Goal: Task Accomplishment & Management: Use online tool/utility

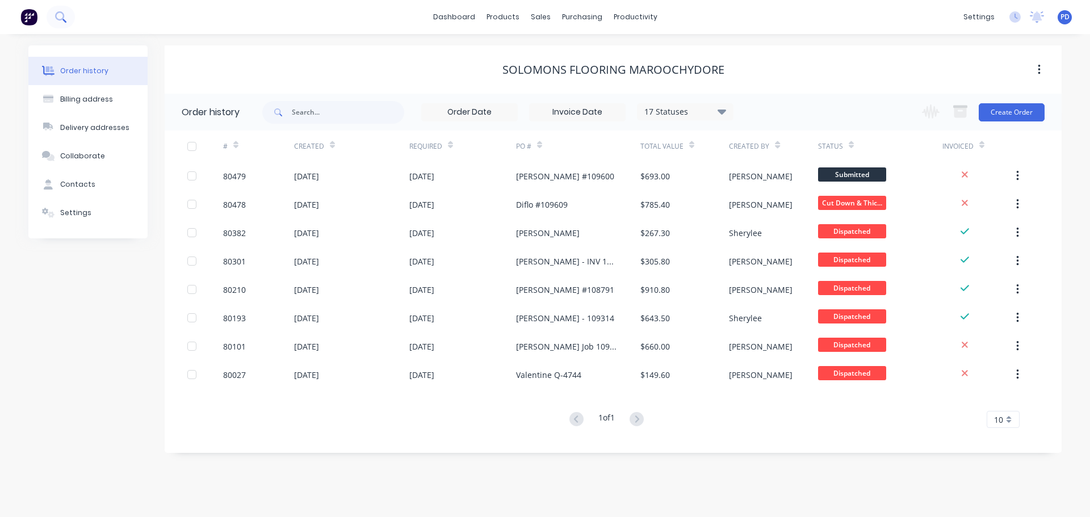
click at [60, 14] on icon at bounding box center [60, 16] width 11 height 11
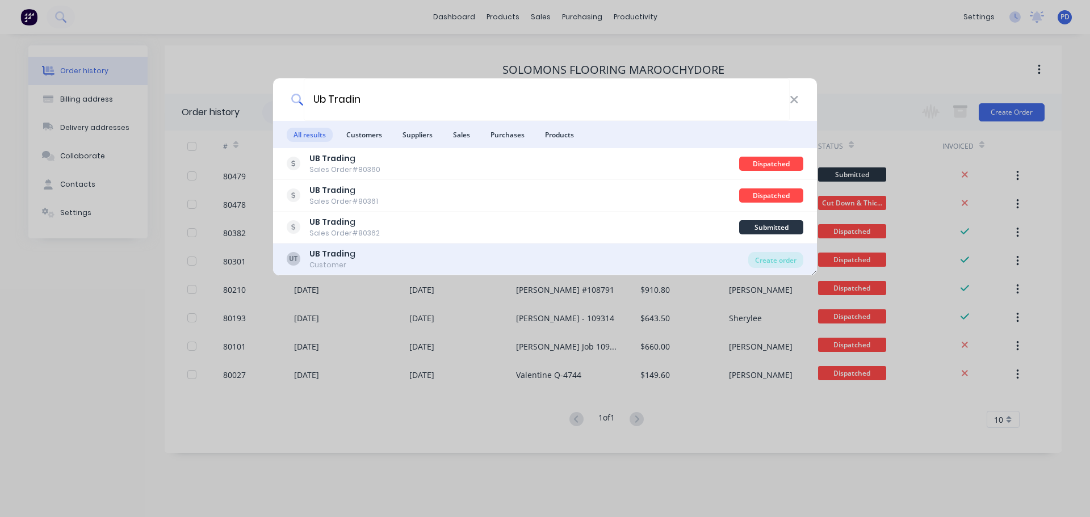
type input "Ub Tradin"
click at [334, 251] on b "UB Tradin" at bounding box center [330, 253] width 40 height 11
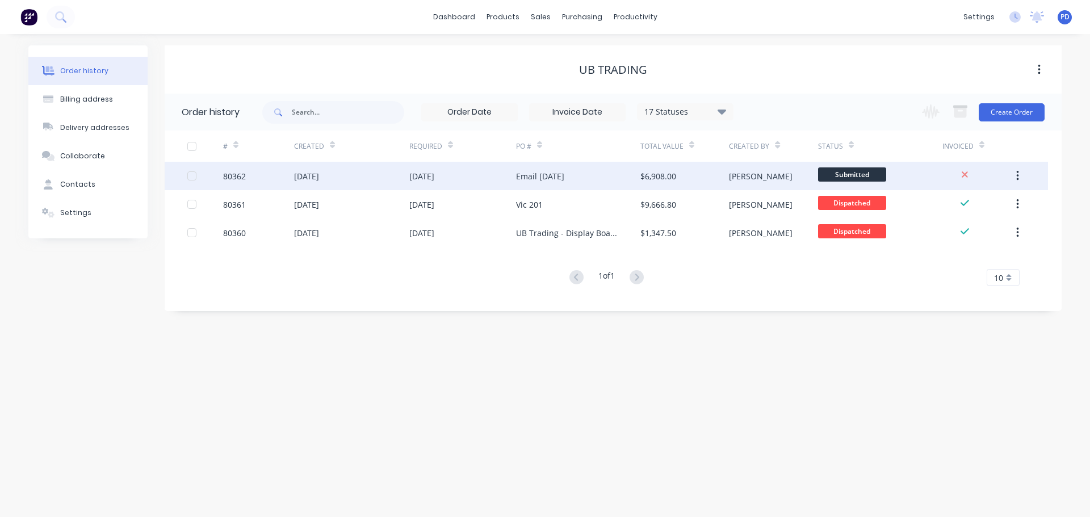
click at [319, 184] on div "[DATE]" at bounding box center [351, 176] width 115 height 28
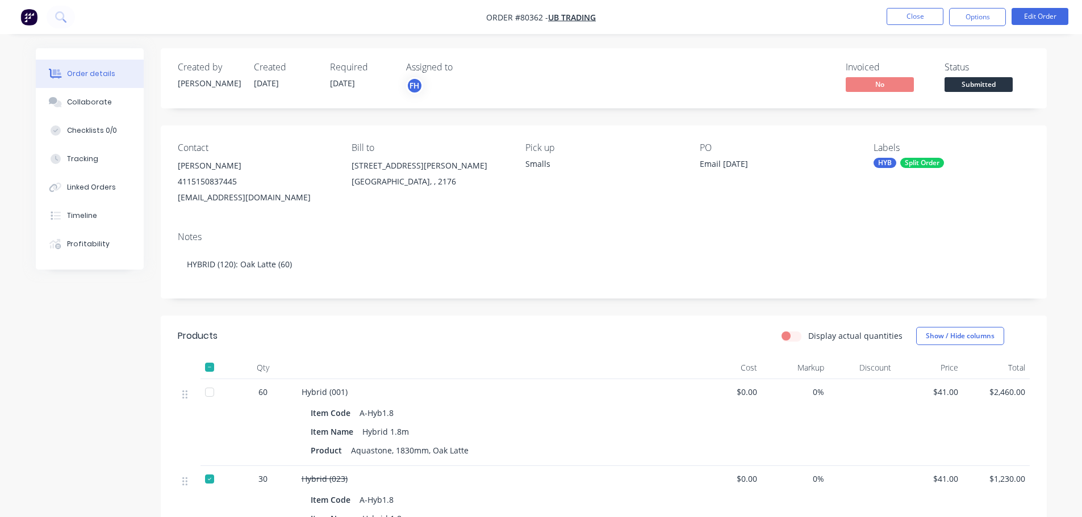
drag, startPoint x: 83, startPoint y: 157, endPoint x: 378, endPoint y: 499, distance: 451.0
click at [83, 157] on div "Tracking" at bounding box center [82, 159] width 31 height 10
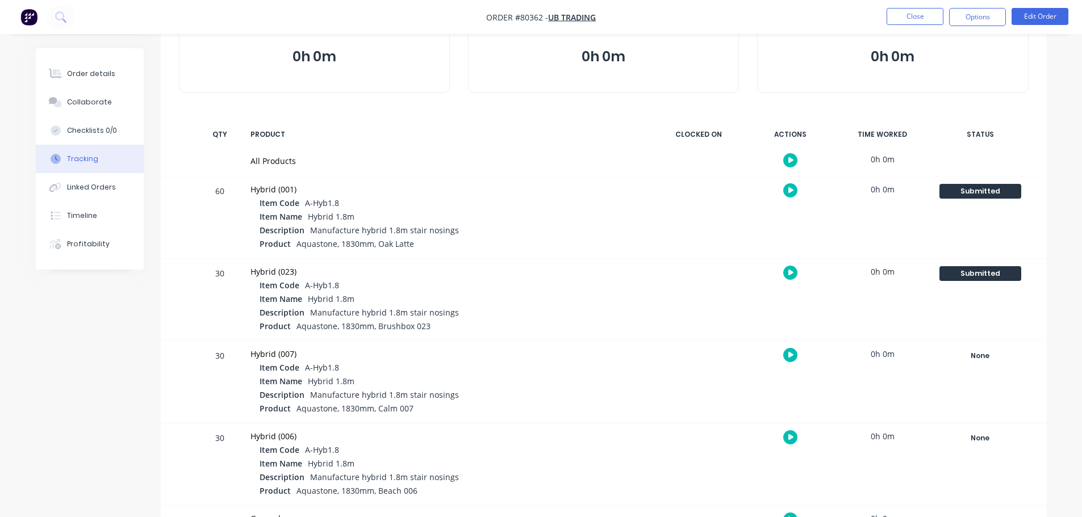
scroll to position [114, 0]
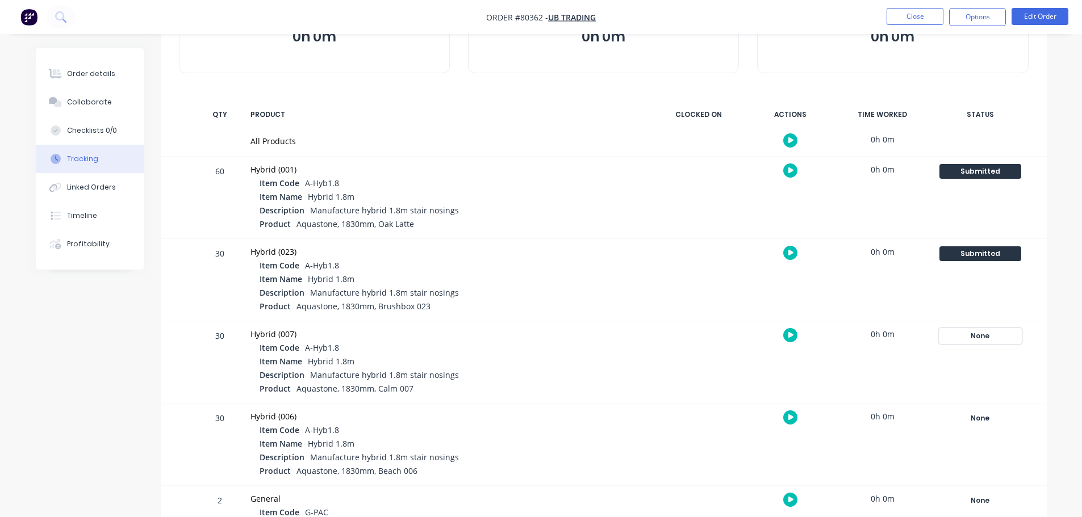
click at [977, 338] on div "None" at bounding box center [980, 336] width 82 height 15
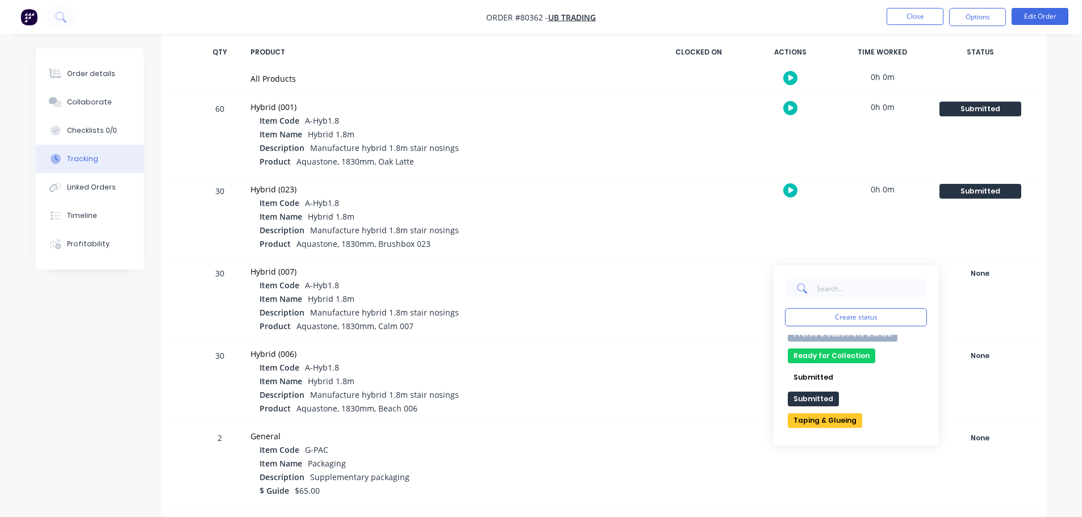
scroll to position [0, 0]
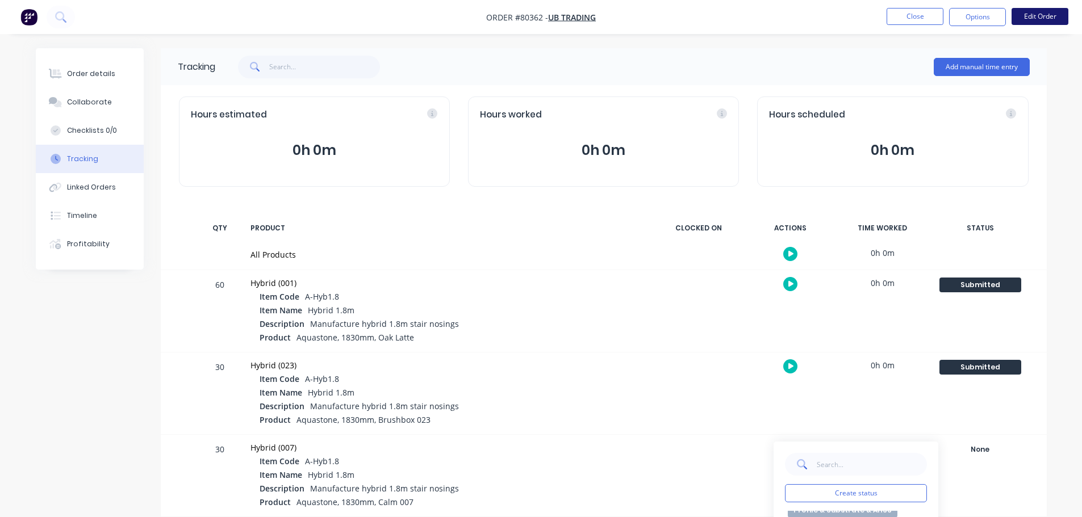
click at [1048, 12] on button "Edit Order" at bounding box center [1039, 16] width 57 height 17
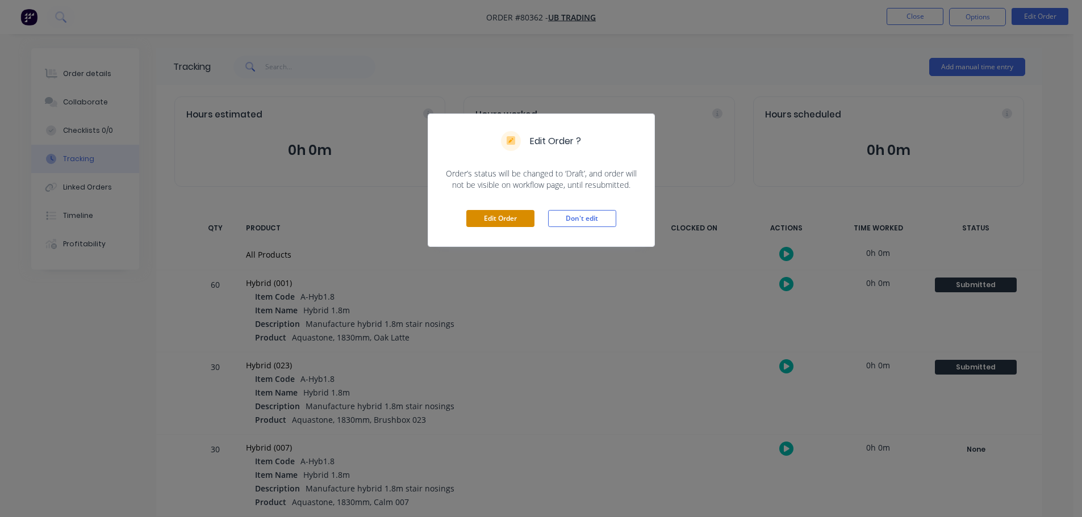
click at [482, 220] on button "Edit Order" at bounding box center [500, 218] width 68 height 17
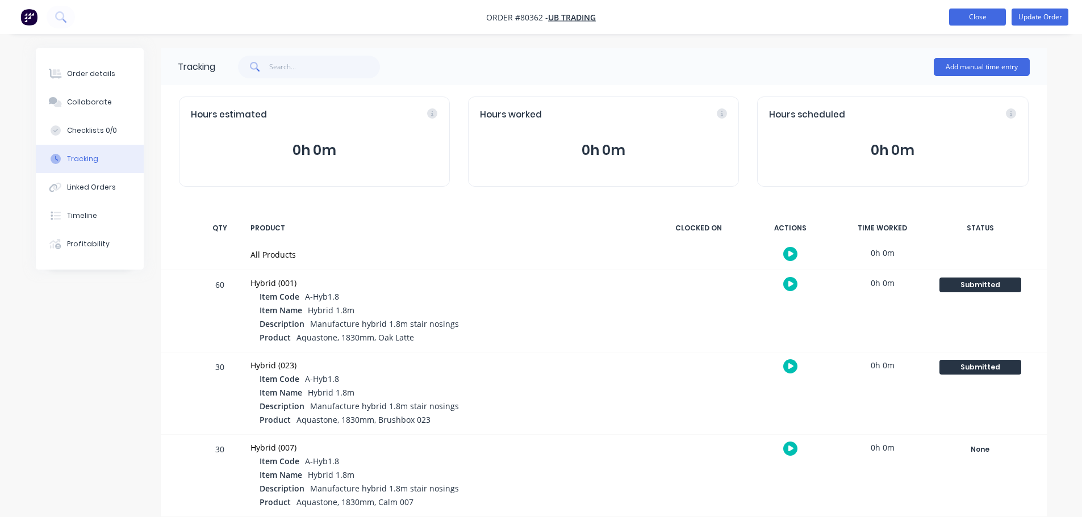
click at [971, 15] on button "Close" at bounding box center [977, 17] width 57 height 17
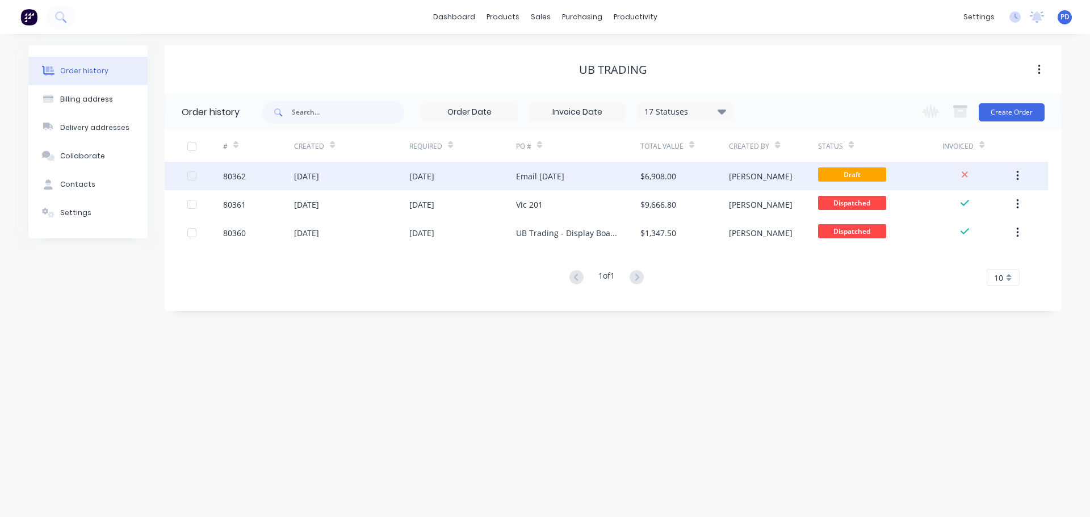
click at [315, 177] on div "[DATE]" at bounding box center [306, 176] width 25 height 12
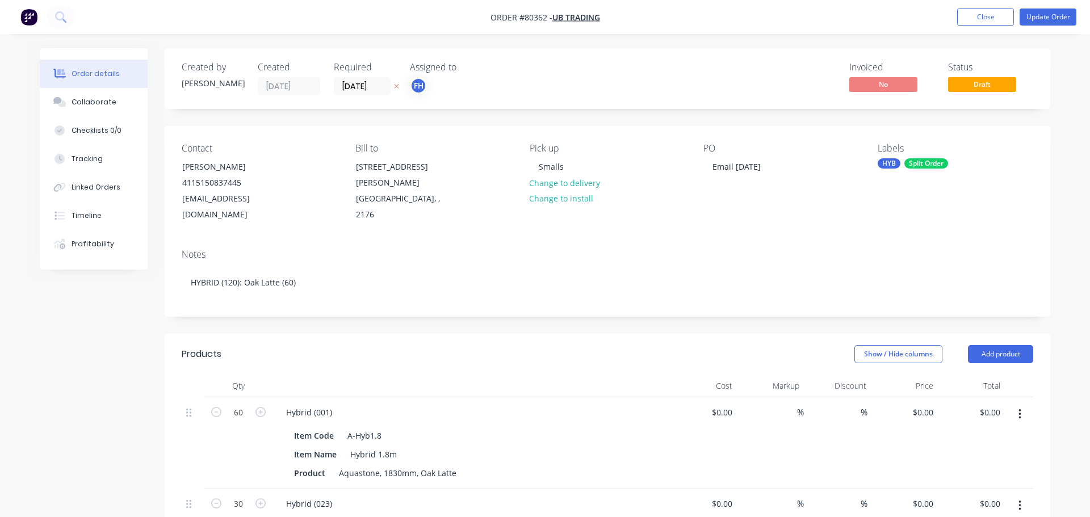
type input "$41.00"
type input "$2,460.00"
type input "$41.00"
type input "$1,230.00"
type input "$41.00"
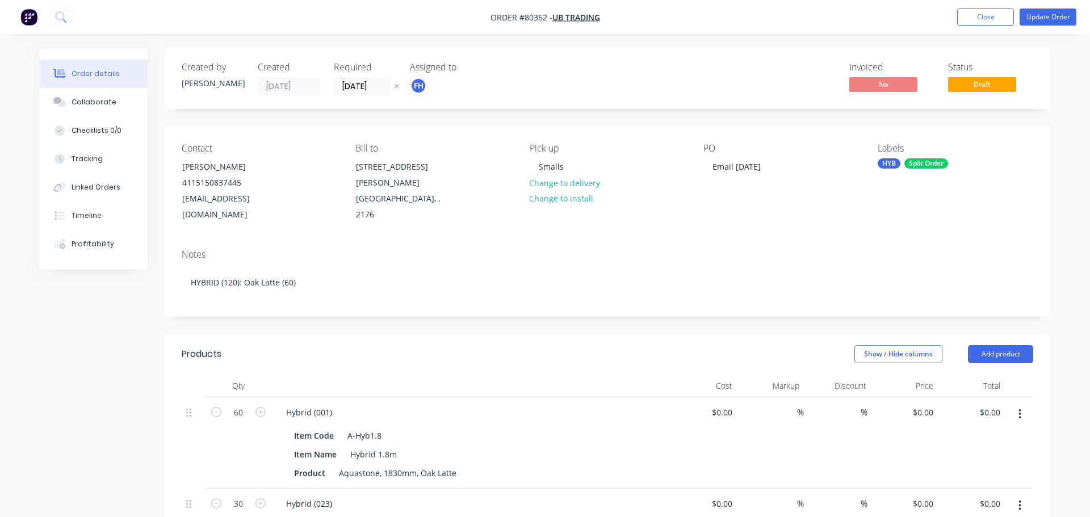
type input "$1,230.00"
type input "$41.00"
type input "$1,230.00"
type input "$65.00"
type input "$130.00"
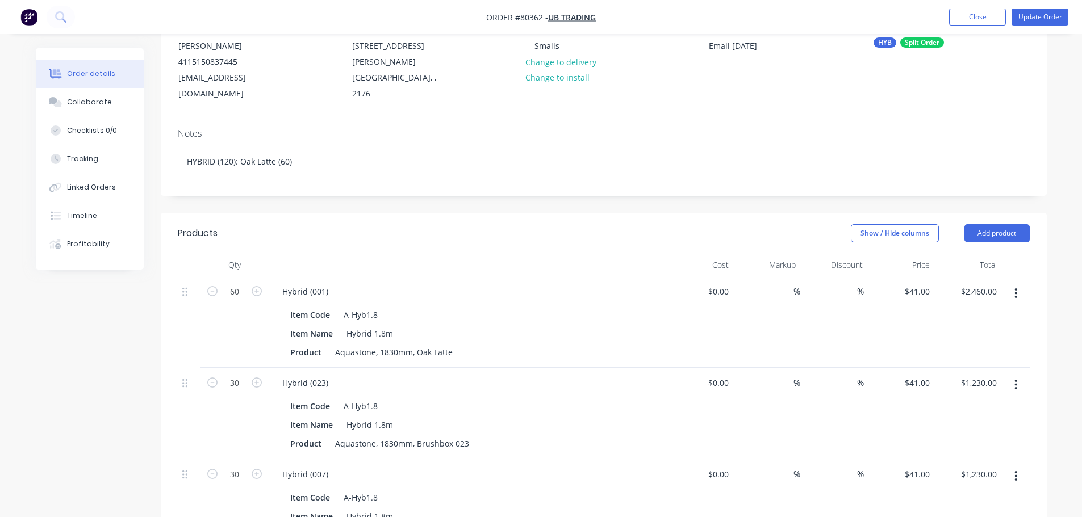
scroll to position [170, 0]
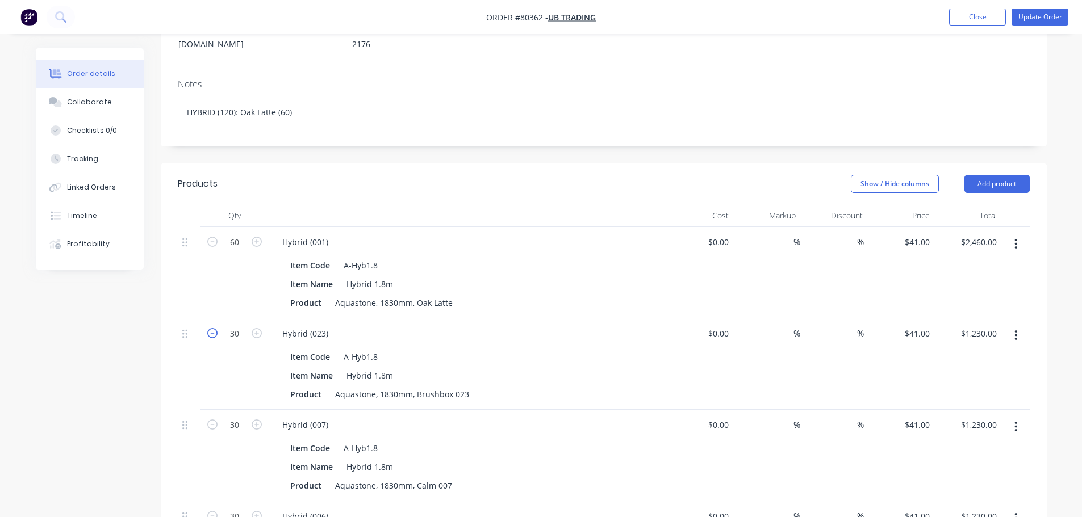
click at [210, 328] on icon "button" at bounding box center [212, 333] width 10 height 10
type input "29"
type input "$1,189.00"
click at [210, 328] on icon "button" at bounding box center [212, 333] width 10 height 10
type input "28"
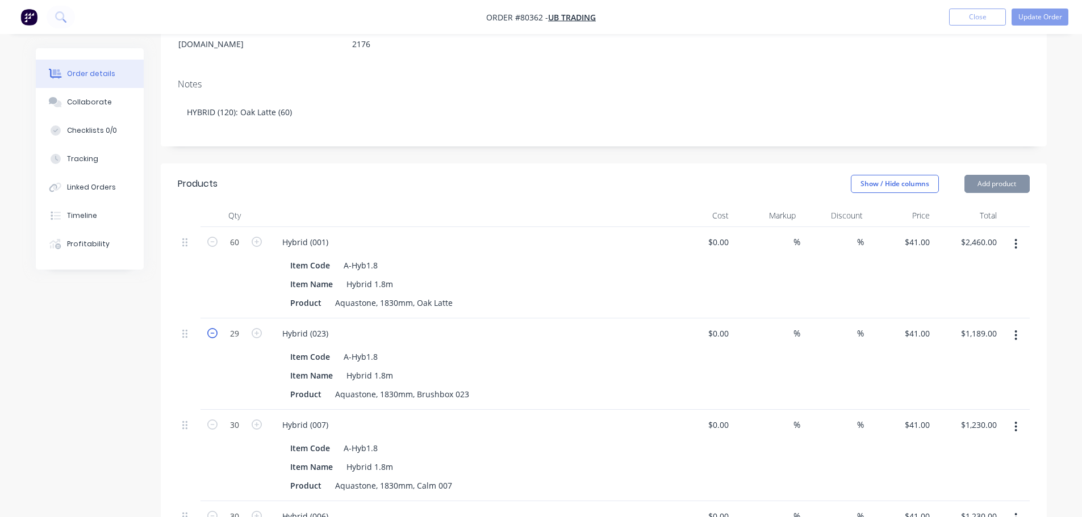
type input "$1,148.00"
click at [210, 328] on icon "button" at bounding box center [212, 333] width 10 height 10
type input "27"
type input "$1,107.00"
click at [210, 328] on icon "button" at bounding box center [212, 333] width 10 height 10
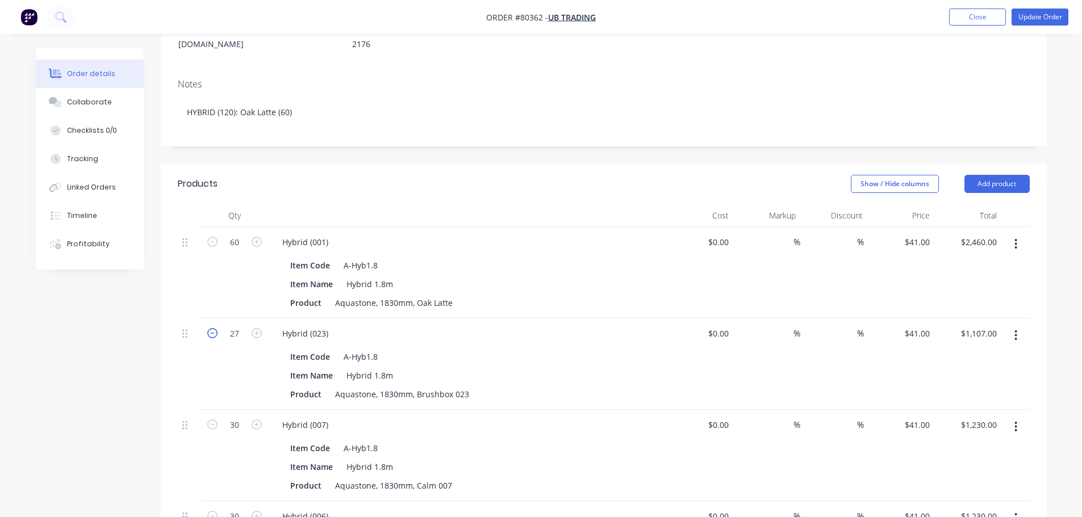
type input "26"
type input "$1,066.00"
click at [210, 328] on icon "button" at bounding box center [212, 333] width 10 height 10
type input "25"
type input "$1,025.00"
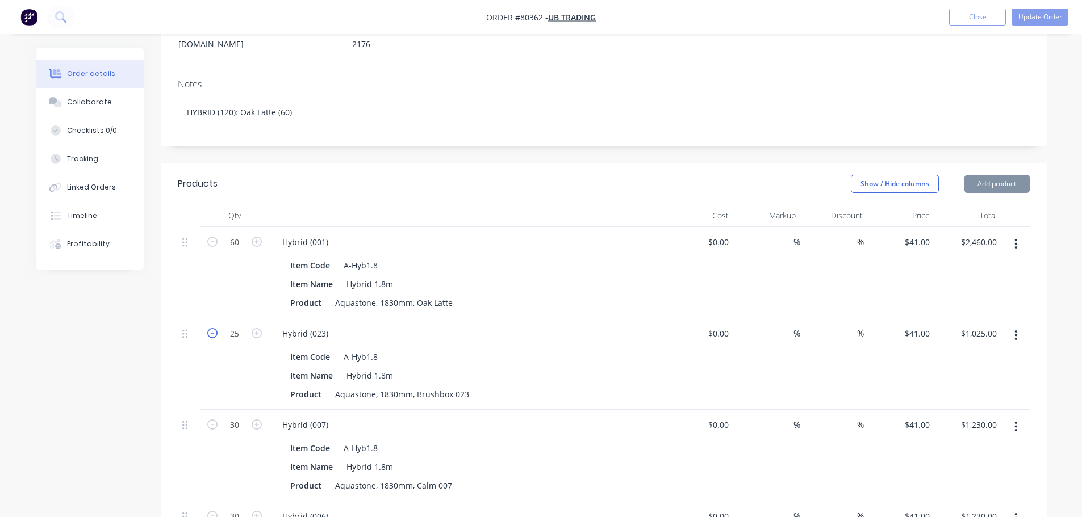
click at [210, 328] on icon "button" at bounding box center [212, 333] width 10 height 10
type input "24"
type input "$984.00"
click at [210, 328] on icon "button" at bounding box center [212, 333] width 10 height 10
type input "23"
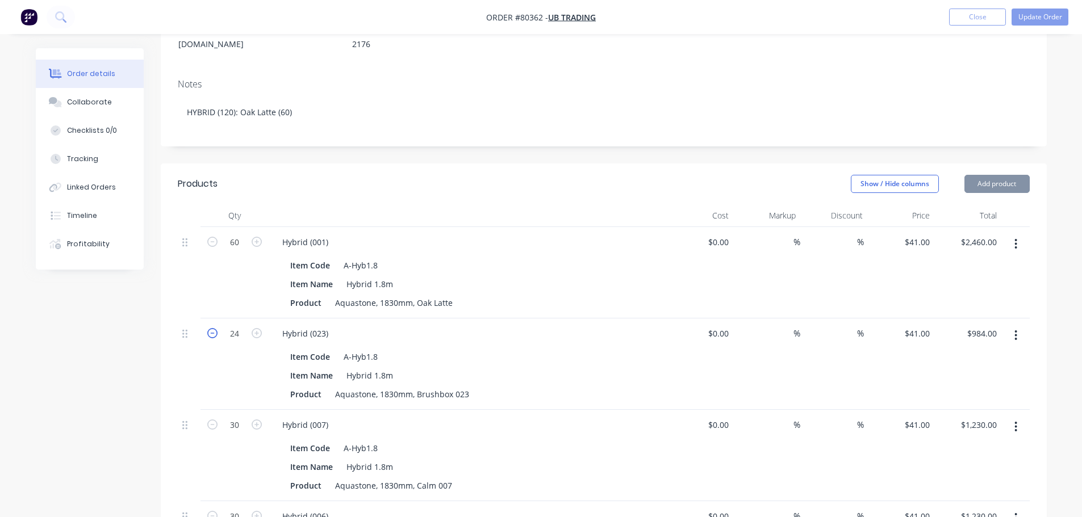
type input "$943.00"
click at [210, 328] on icon "button" at bounding box center [212, 333] width 10 height 10
type input "22"
type input "$902.00"
click at [210, 328] on icon "button" at bounding box center [212, 333] width 10 height 10
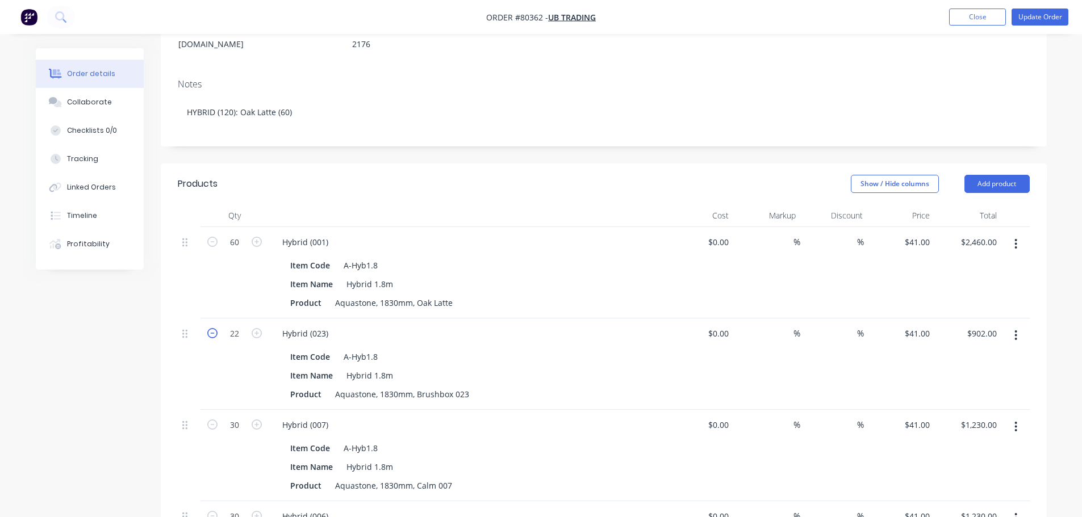
type input "21"
type input "$861.00"
click at [210, 328] on icon "button" at bounding box center [212, 333] width 10 height 10
type input "20"
type input "$820.00"
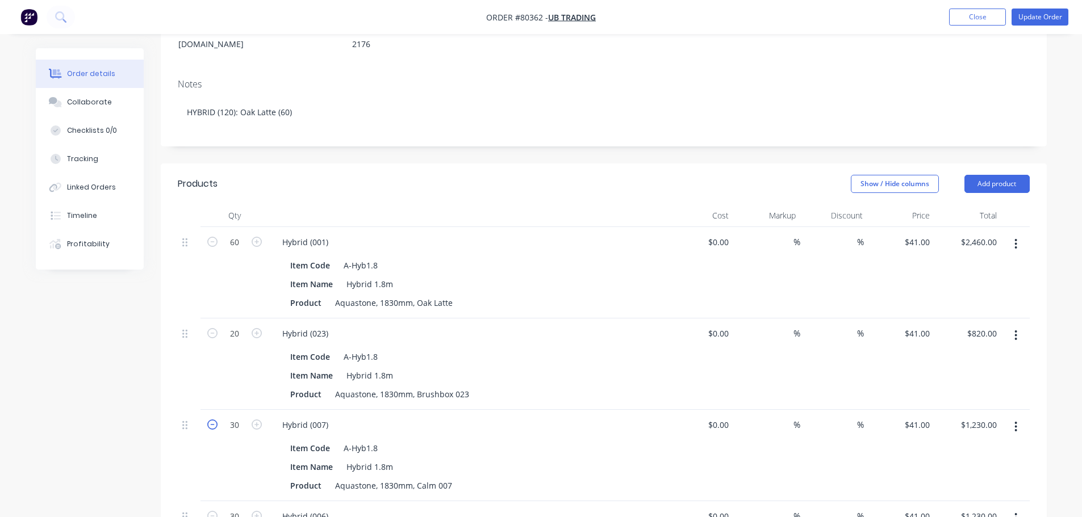
click at [214, 420] on icon "button" at bounding box center [212, 425] width 10 height 10
type input "29"
type input "$1,189.00"
click at [214, 420] on icon "button" at bounding box center [212, 425] width 10 height 10
type input "28"
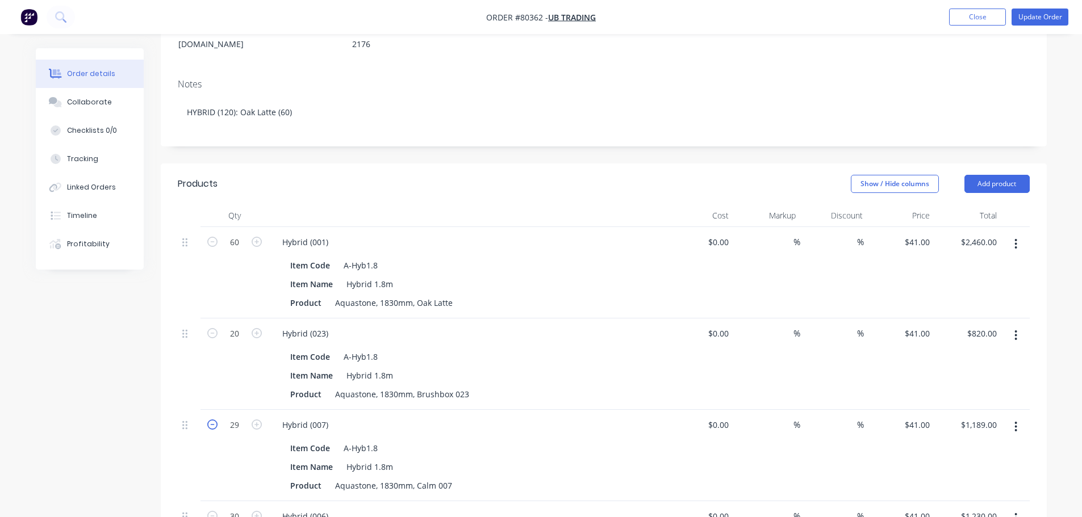
type input "$1,148.00"
click at [214, 420] on icon "button" at bounding box center [212, 425] width 10 height 10
type input "27"
type input "$1,107.00"
click at [214, 420] on icon "button" at bounding box center [212, 425] width 10 height 10
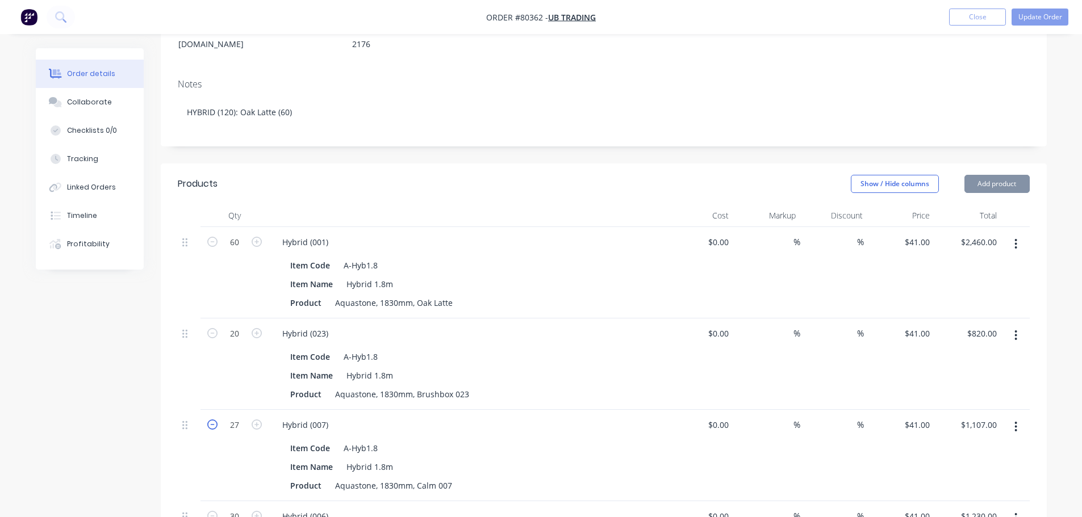
type input "26"
type input "$1,066.00"
click at [214, 420] on icon "button" at bounding box center [212, 425] width 10 height 10
type input "25"
type input "$1,025.00"
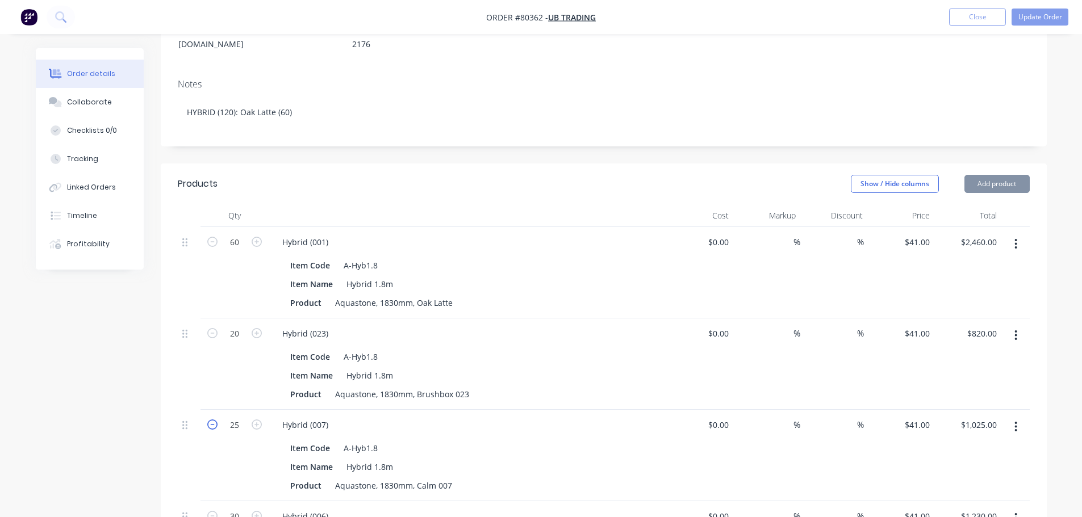
click at [214, 420] on icon "button" at bounding box center [212, 425] width 10 height 10
type input "24"
type input "$984.00"
click at [214, 420] on icon "button" at bounding box center [212, 425] width 10 height 10
type input "23"
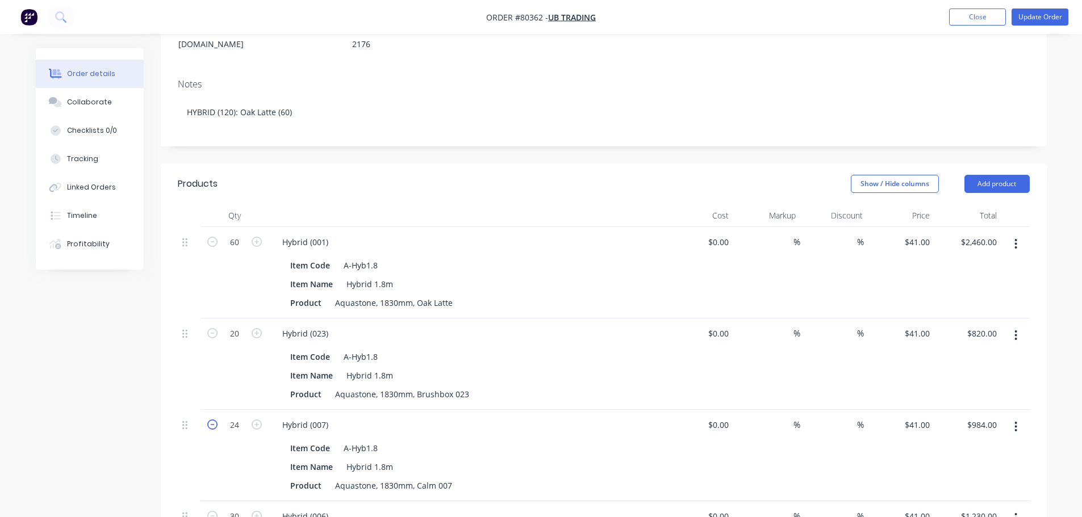
type input "$943.00"
click at [214, 420] on icon "button" at bounding box center [212, 425] width 10 height 10
type input "22"
type input "$902.00"
click at [214, 420] on icon "button" at bounding box center [212, 425] width 10 height 10
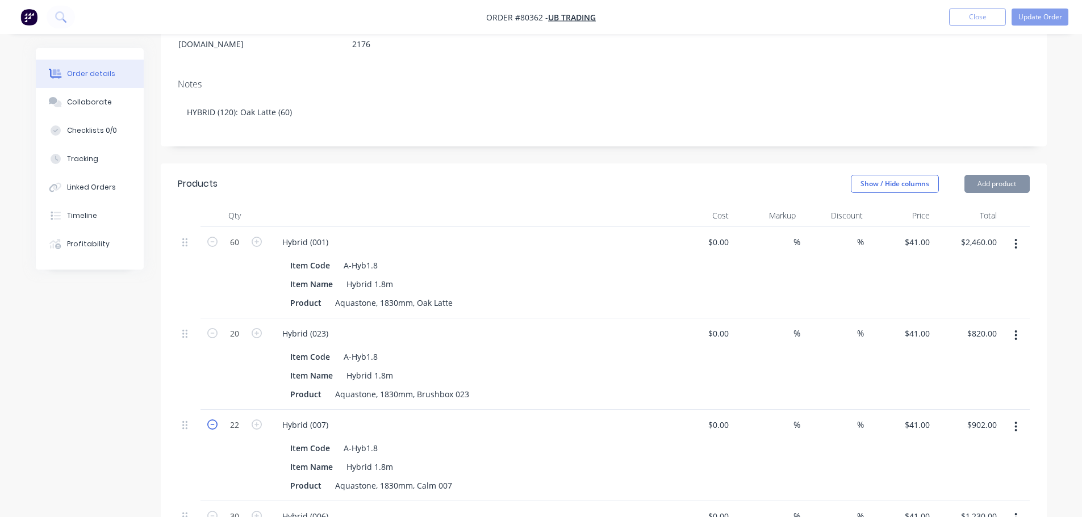
type input "21"
type input "$861.00"
click at [214, 420] on icon "button" at bounding box center [212, 425] width 10 height 10
type input "20"
type input "$820.00"
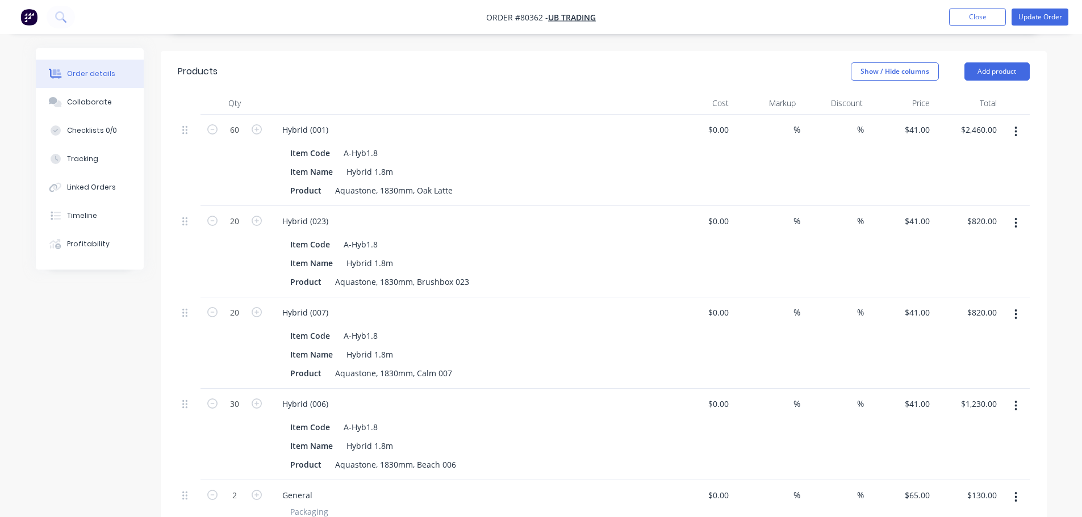
scroll to position [284, 0]
click at [211, 398] on icon "button" at bounding box center [212, 403] width 10 height 10
type input "29"
type input "$1,189.00"
click at [211, 398] on icon "button" at bounding box center [212, 403] width 10 height 10
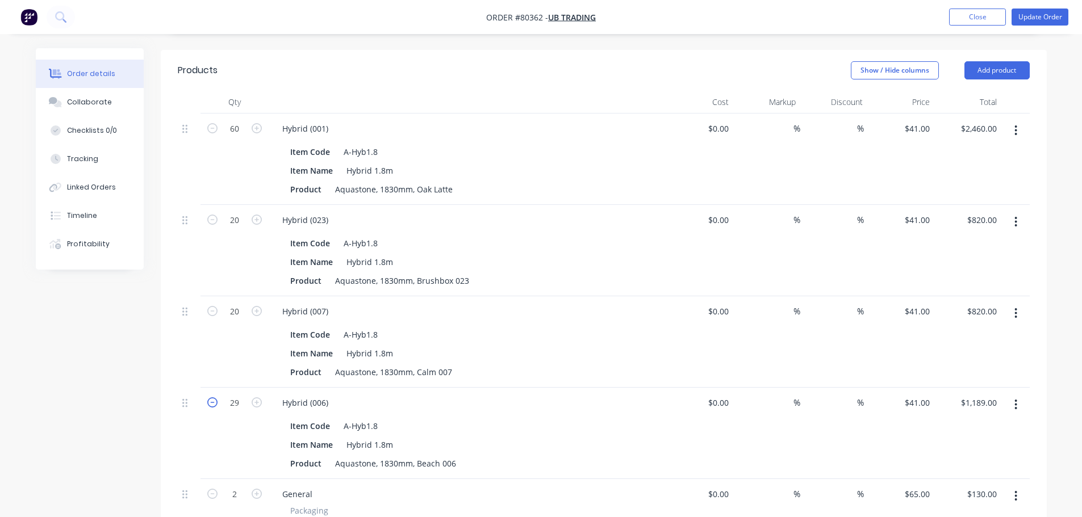
type input "28"
type input "$1,148.00"
click at [211, 398] on icon "button" at bounding box center [212, 403] width 10 height 10
type input "27"
type input "$1,107.00"
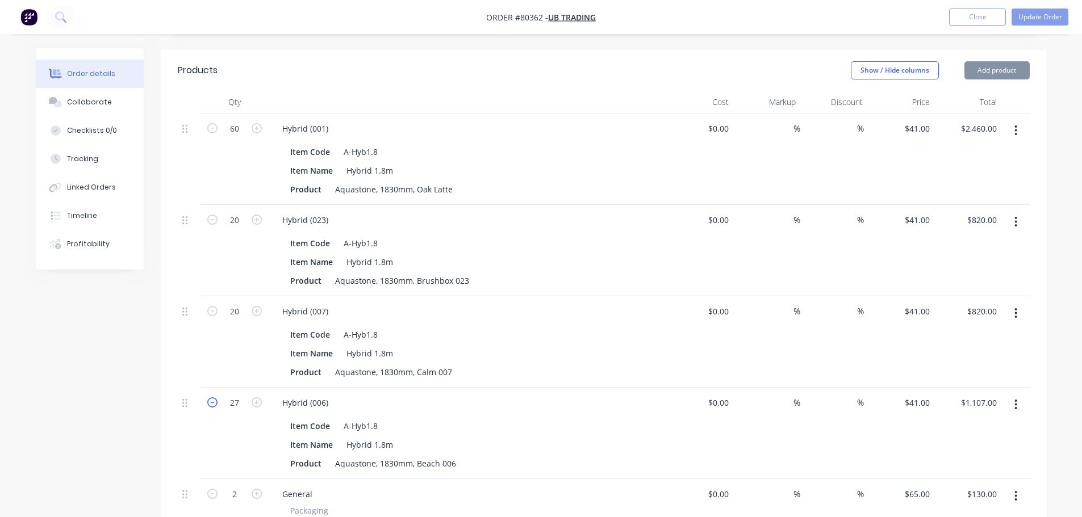
click at [211, 398] on icon "button" at bounding box center [212, 403] width 10 height 10
type input "26"
type input "$1,066.00"
click at [211, 398] on icon "button" at bounding box center [212, 403] width 10 height 10
type input "25"
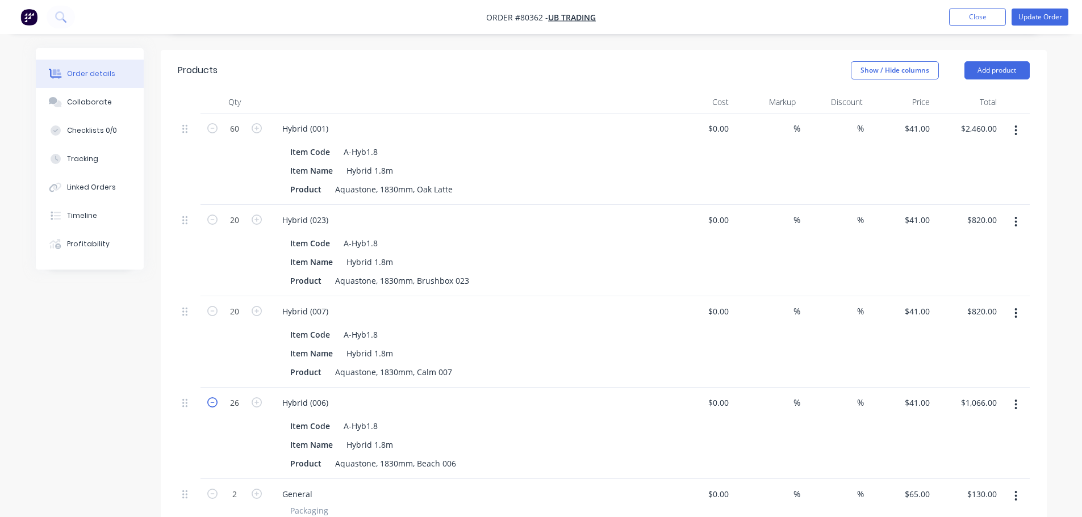
type input "$1,025.00"
click at [211, 398] on icon "button" at bounding box center [212, 403] width 10 height 10
type input "24"
type input "$984.00"
click at [211, 398] on icon "button" at bounding box center [212, 403] width 10 height 10
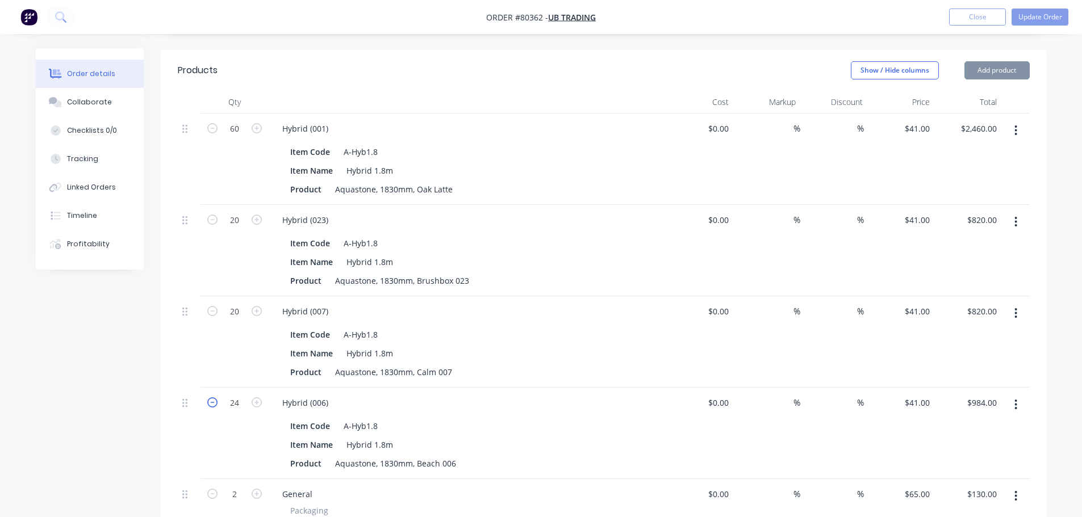
type input "23"
type input "$943.00"
click at [211, 398] on icon "button" at bounding box center [212, 403] width 10 height 10
type input "22"
type input "$902.00"
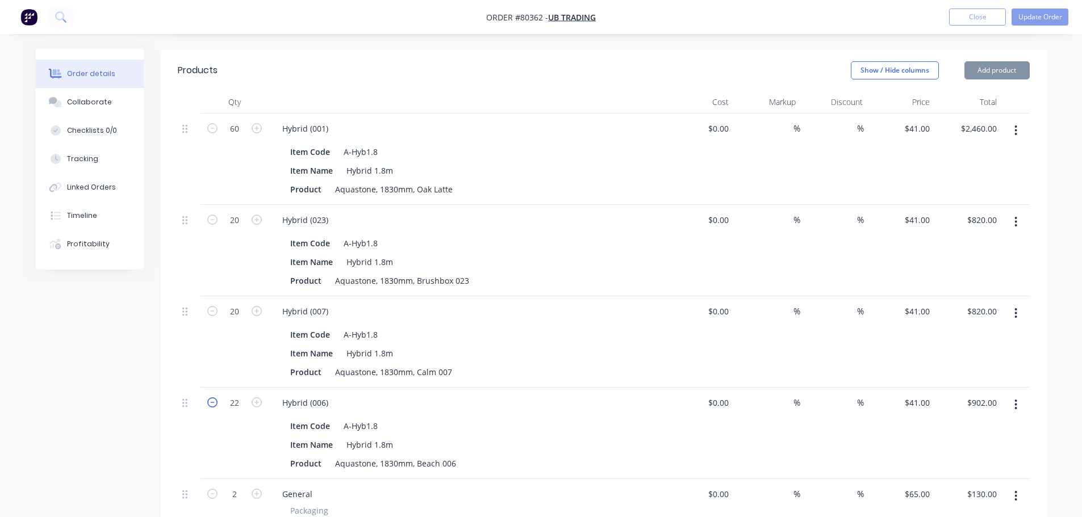
click at [211, 398] on icon "button" at bounding box center [212, 403] width 10 height 10
type input "21"
type input "$861.00"
click at [211, 398] on icon "button" at bounding box center [212, 403] width 10 height 10
type input "20"
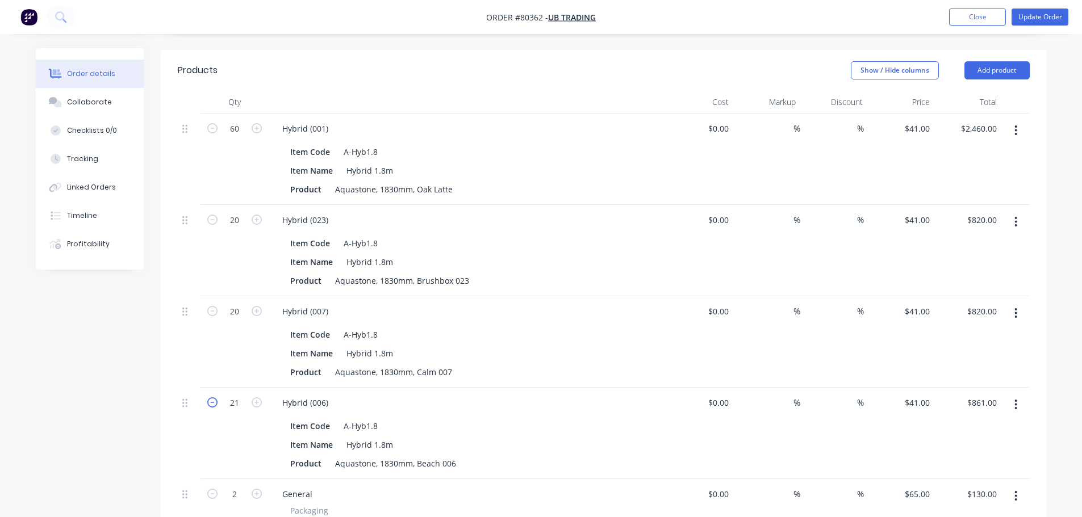
type input "$820.00"
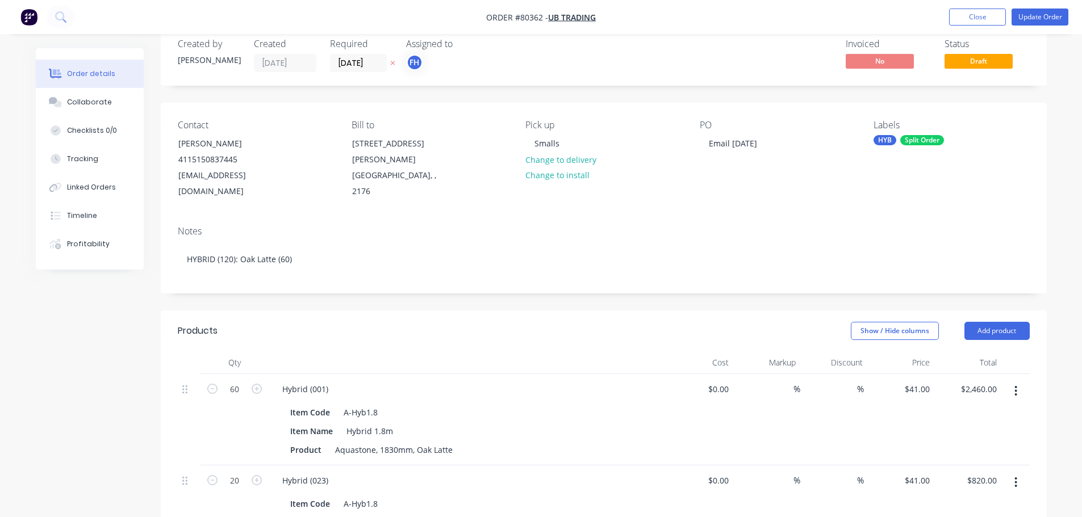
scroll to position [0, 0]
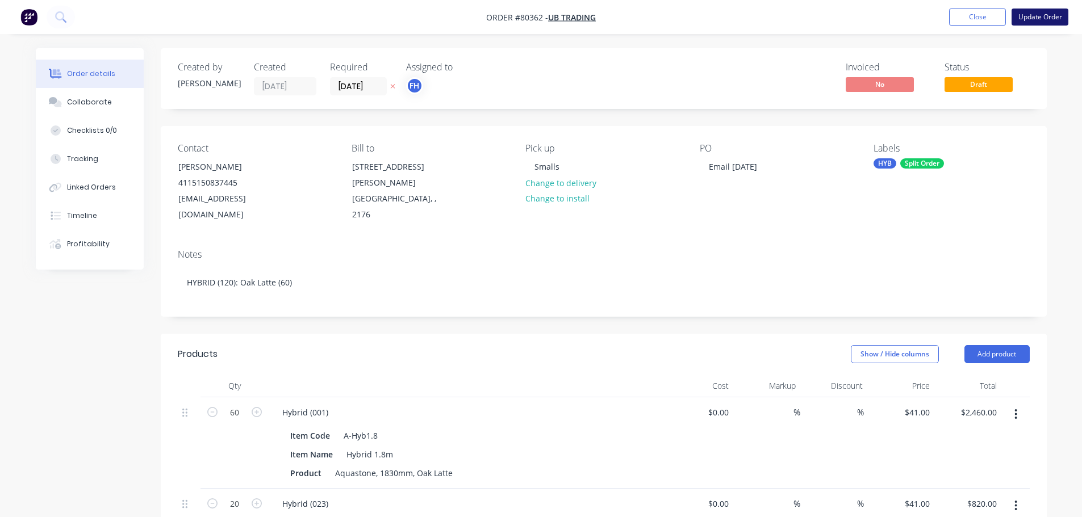
click at [1048, 15] on button "Update Order" at bounding box center [1039, 17] width 57 height 17
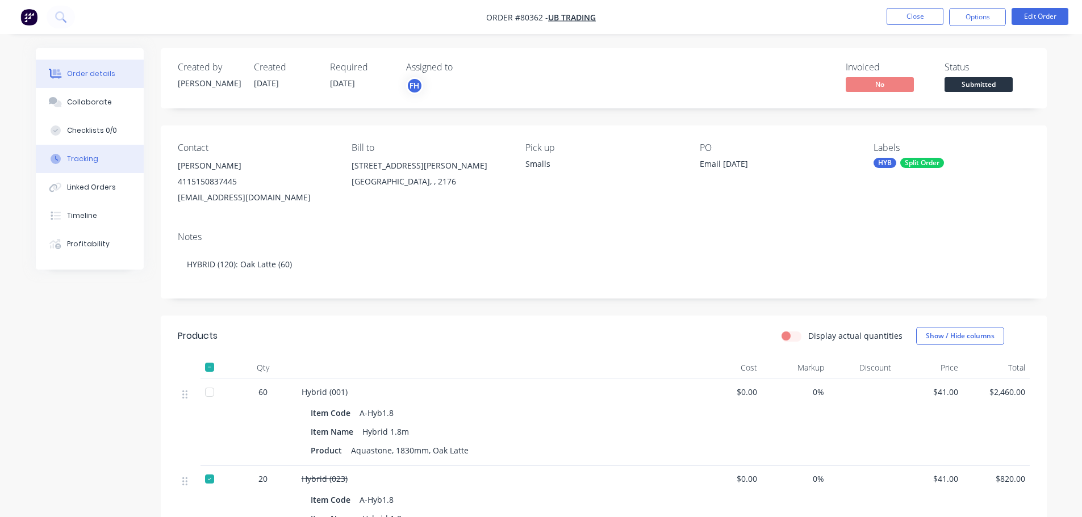
click at [82, 161] on div "Tracking" at bounding box center [82, 159] width 31 height 10
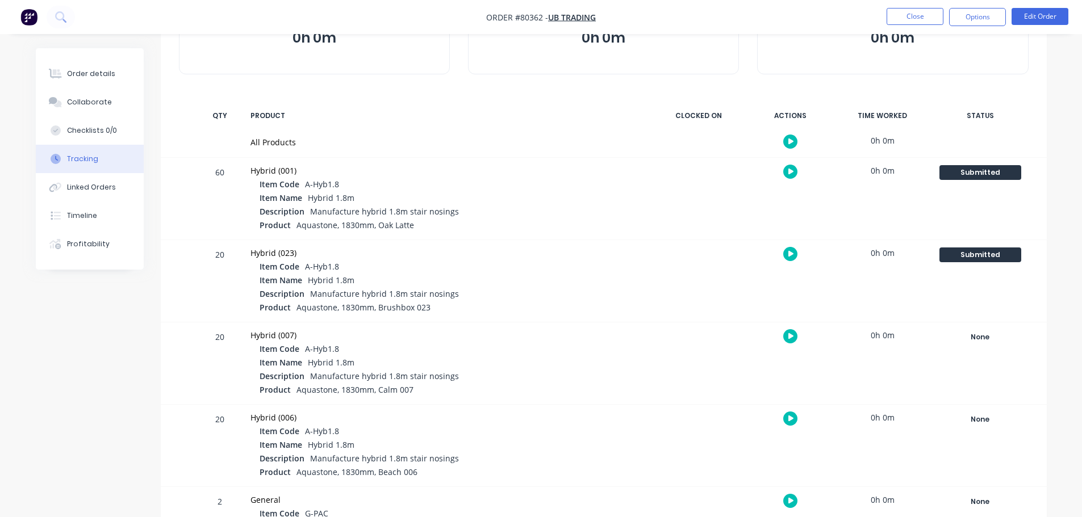
scroll to position [114, 0]
click at [985, 341] on div "None" at bounding box center [980, 336] width 82 height 15
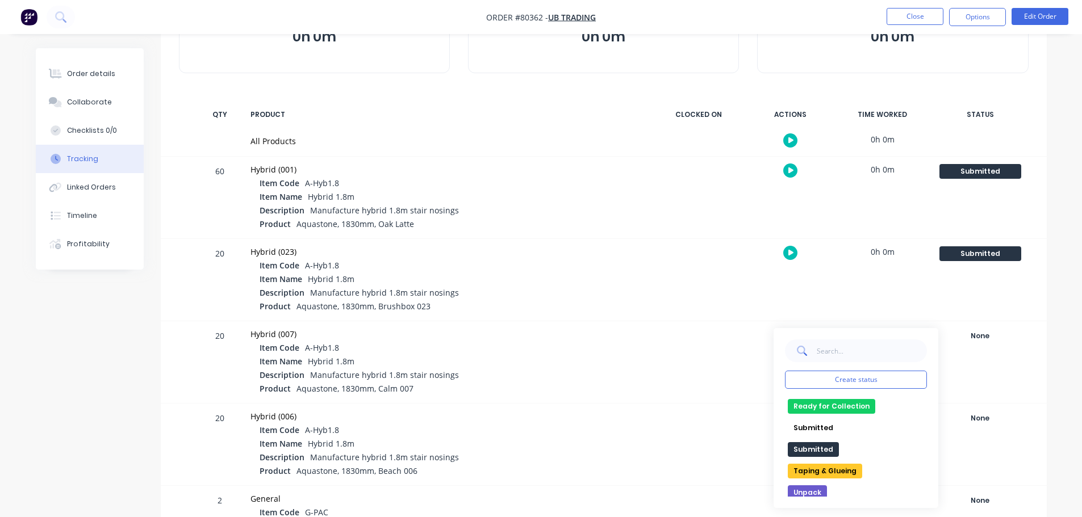
scroll to position [174, 0]
click at [799, 446] on button "Submitted" at bounding box center [813, 446] width 51 height 15
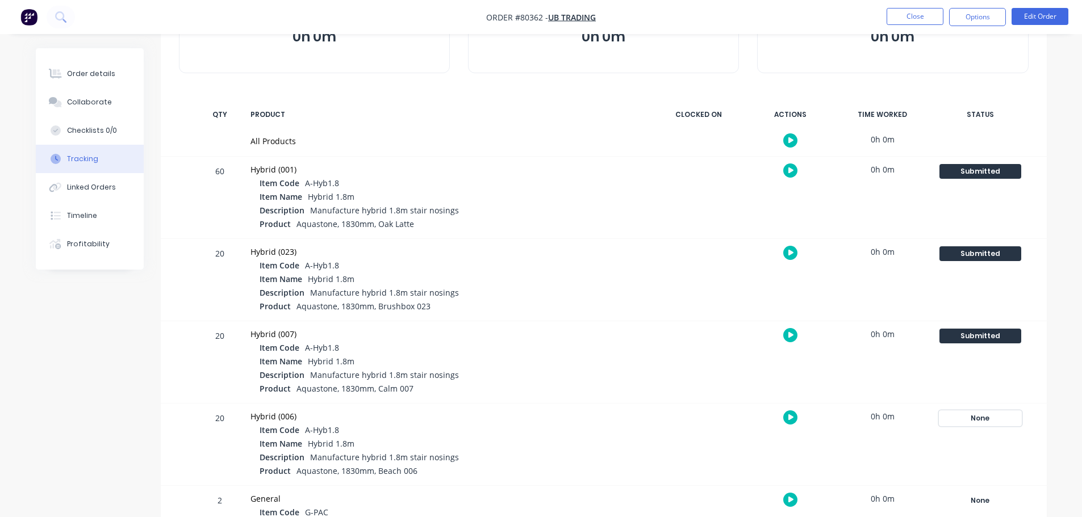
click at [978, 416] on div "None" at bounding box center [980, 418] width 82 height 15
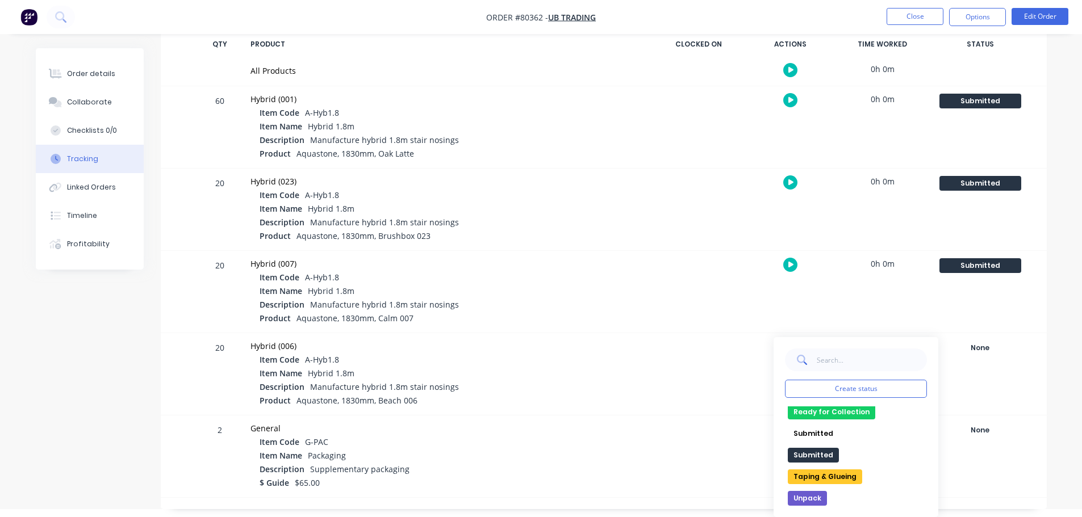
click at [817, 458] on button "Submitted" at bounding box center [813, 455] width 51 height 15
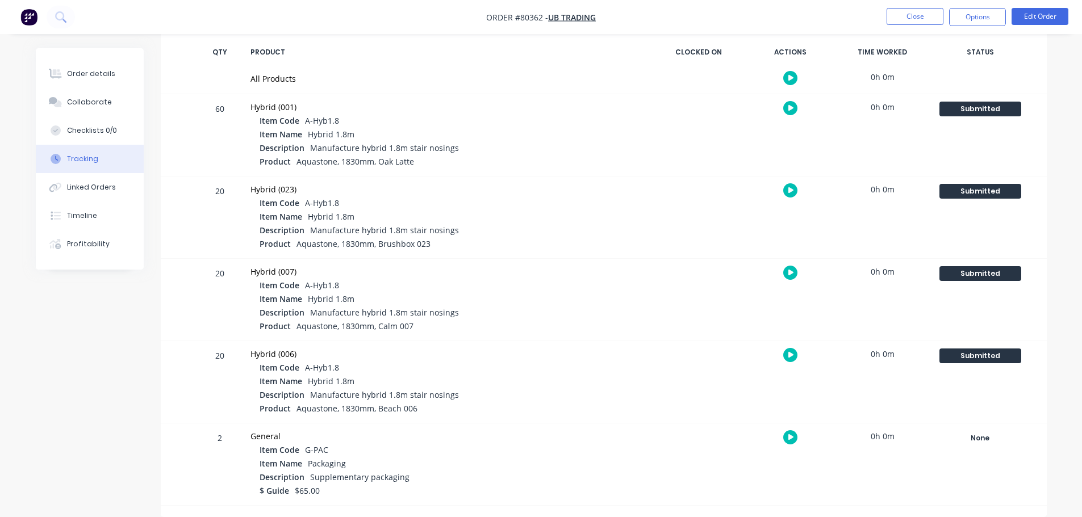
scroll to position [0, 0]
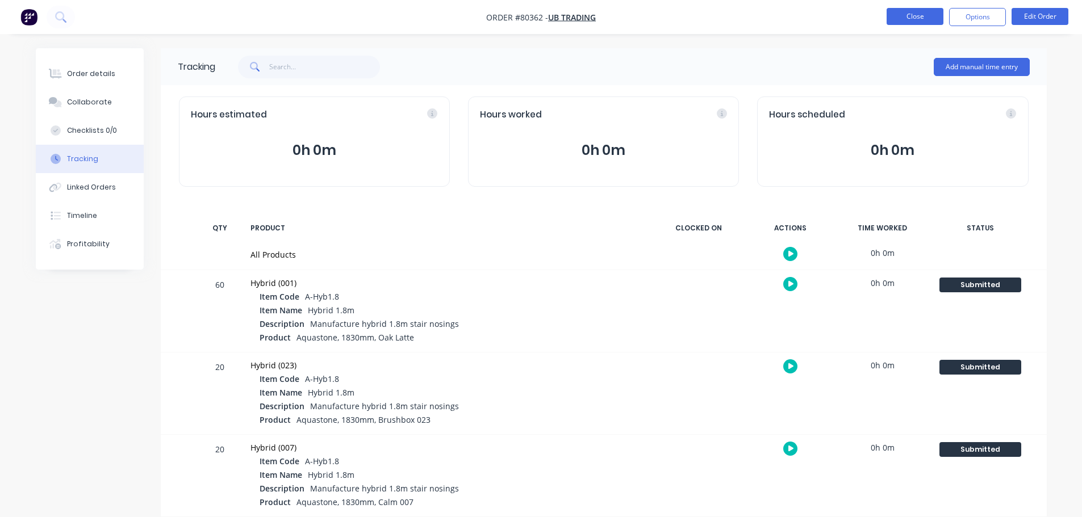
click at [900, 19] on button "Close" at bounding box center [915, 16] width 57 height 17
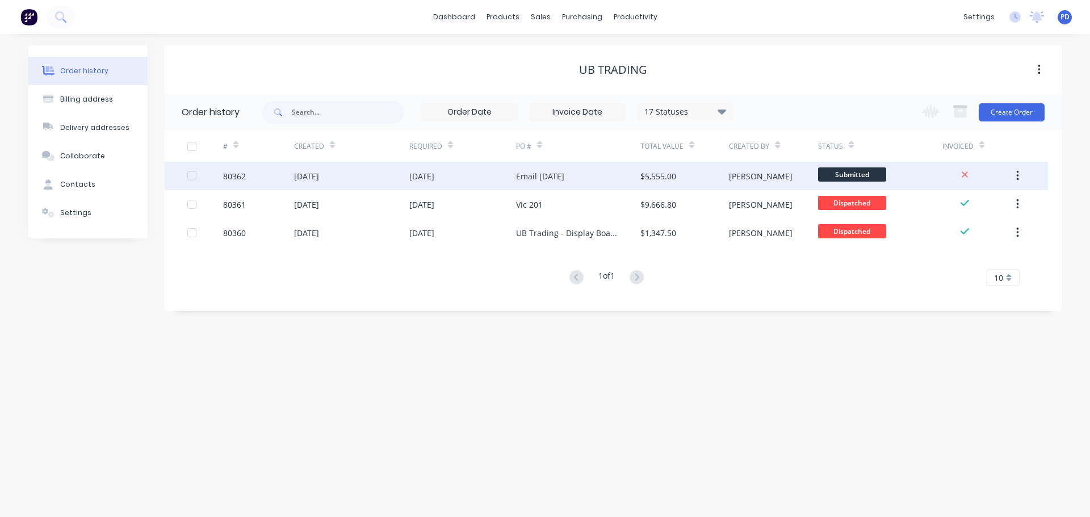
click at [317, 176] on div "[DATE]" at bounding box center [306, 176] width 25 height 12
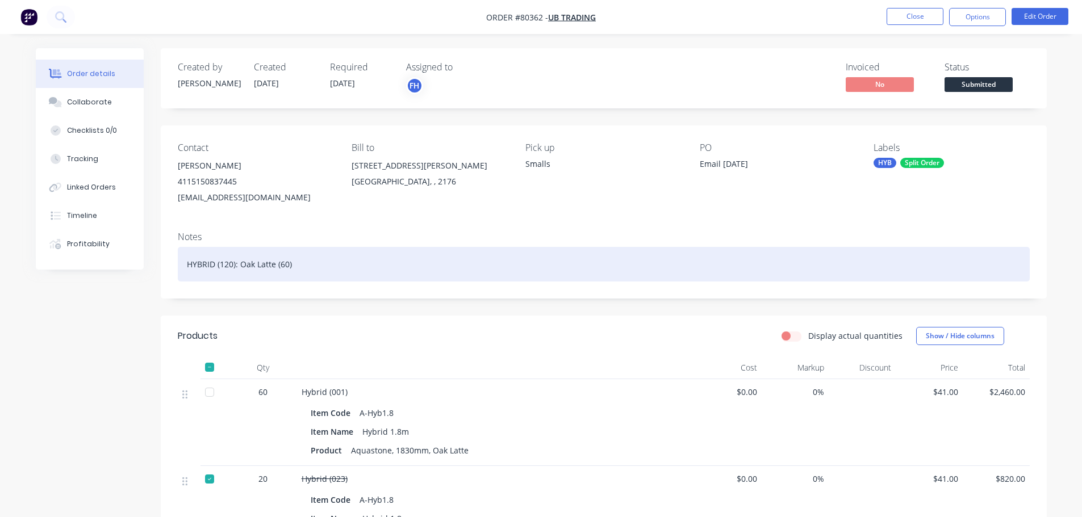
click at [299, 269] on div "HYBRID (120): Oak Latte (60)" at bounding box center [604, 264] width 852 height 35
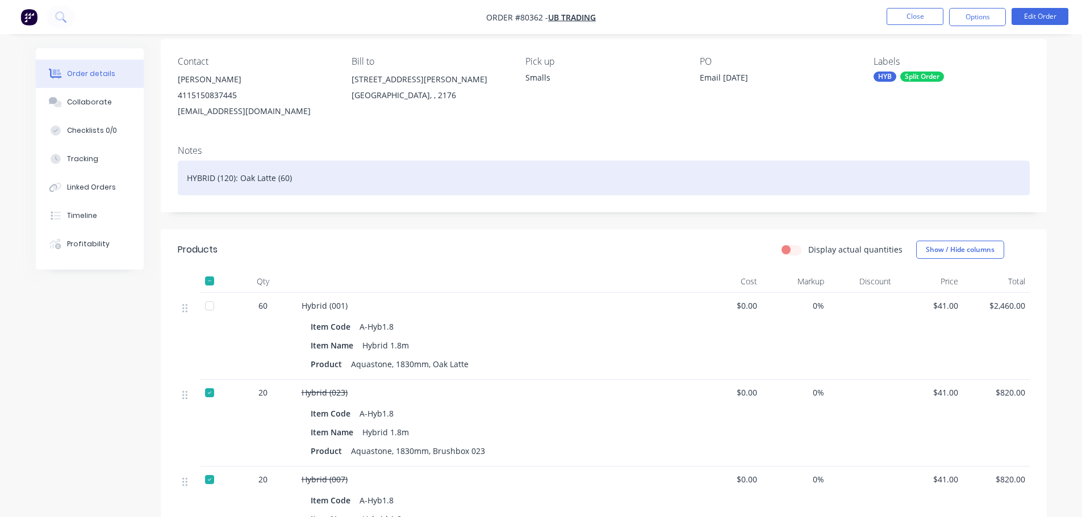
scroll to position [114, 0]
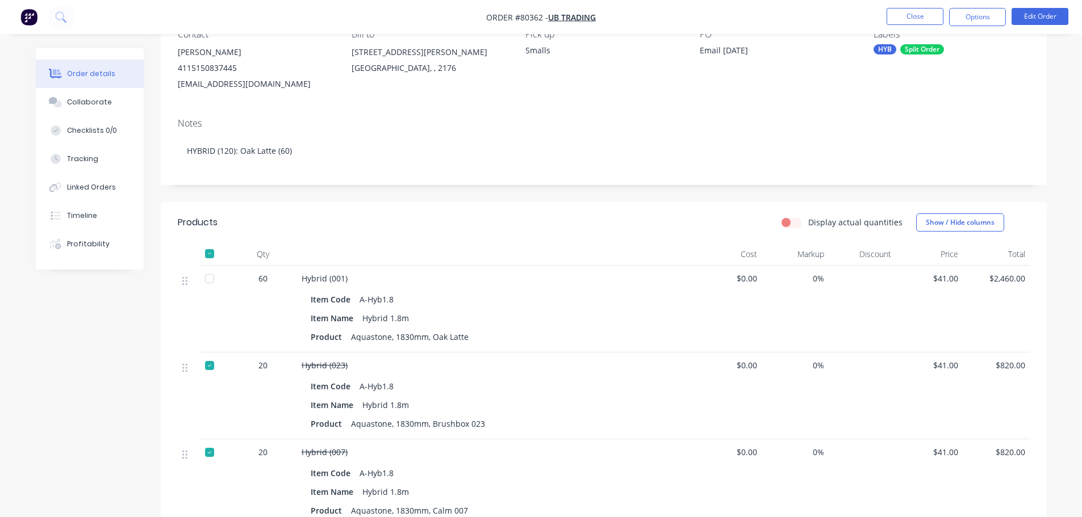
click at [473, 336] on div "Product Aquastone, 1830mm, Oak Latte" at bounding box center [496, 337] width 370 height 16
click at [1045, 20] on button "Edit Order" at bounding box center [1039, 16] width 57 height 17
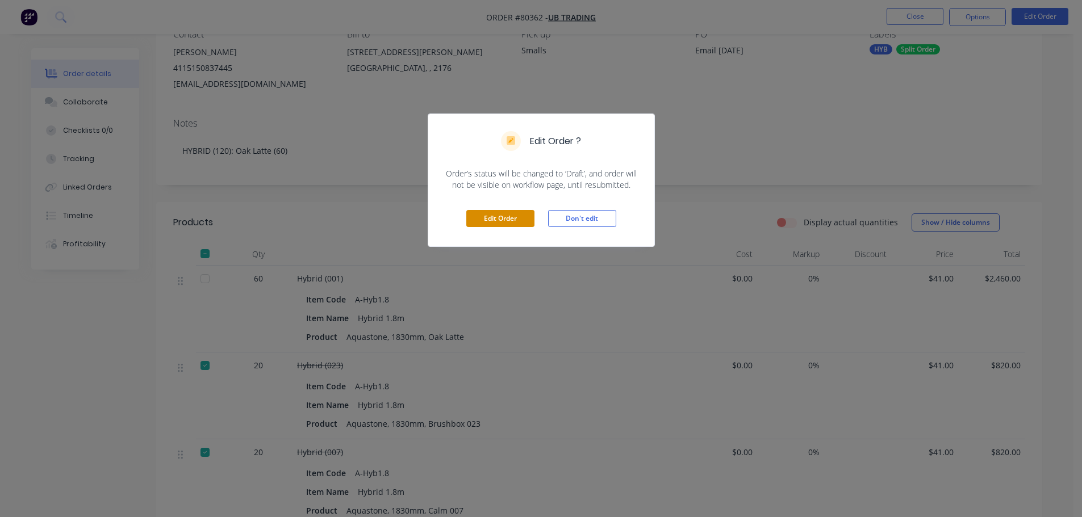
click at [517, 217] on button "Edit Order" at bounding box center [500, 218] width 68 height 17
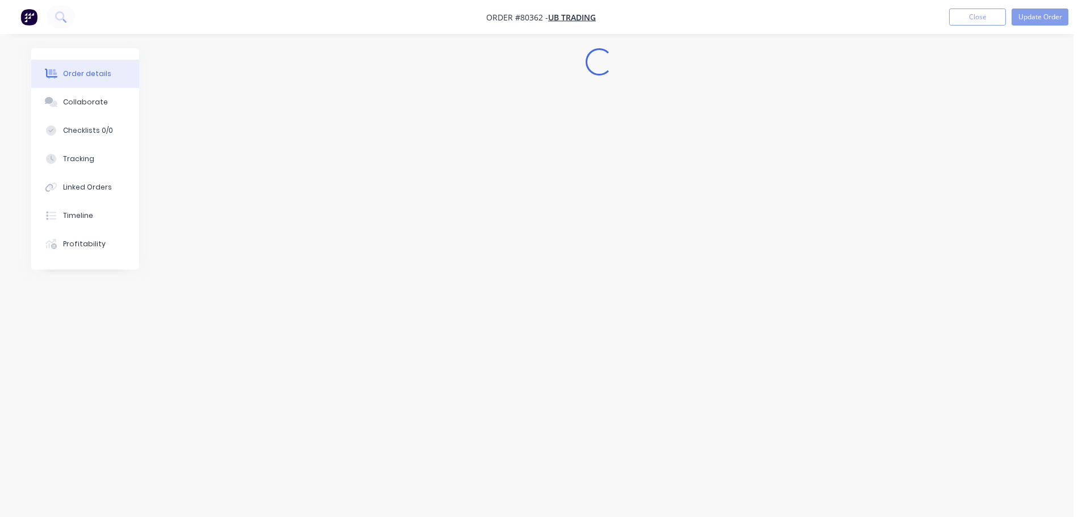
scroll to position [0, 0]
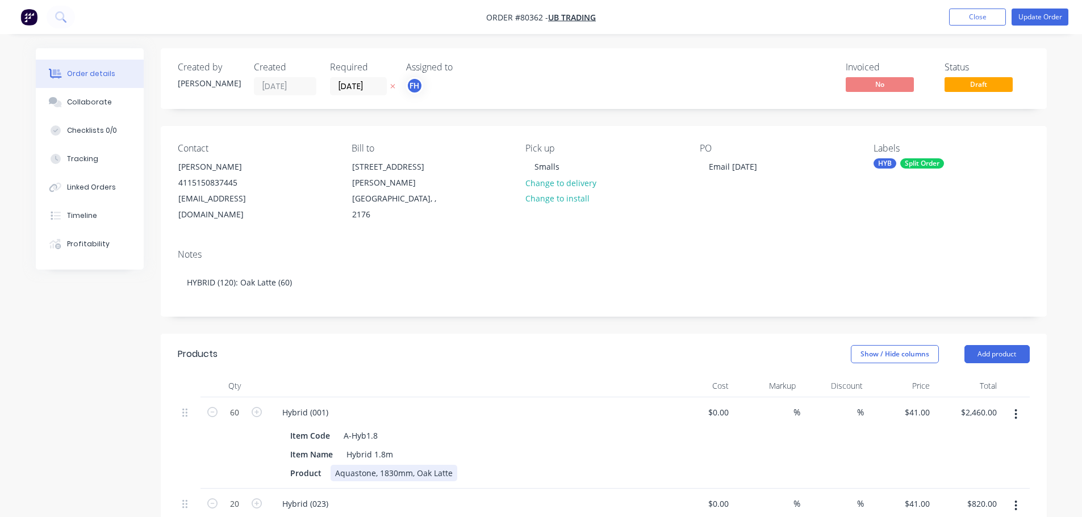
click at [455, 465] on div "Product Aquastone, 1830mm, Oak Latte" at bounding box center [465, 473] width 359 height 16
click at [1025, 15] on button "Update Order" at bounding box center [1039, 17] width 57 height 17
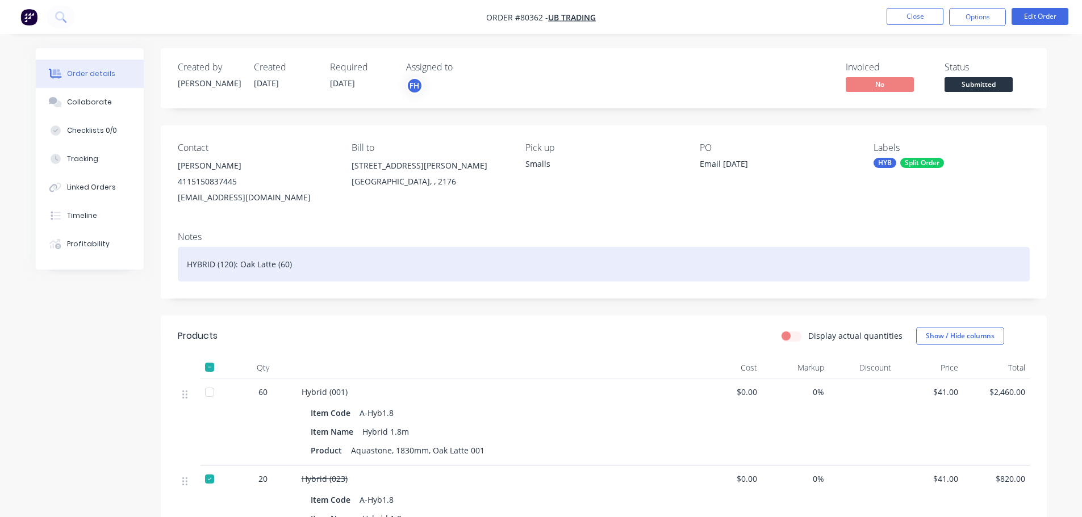
click at [319, 270] on div "HYBRID (120): Oak Latte (60)" at bounding box center [604, 264] width 852 height 35
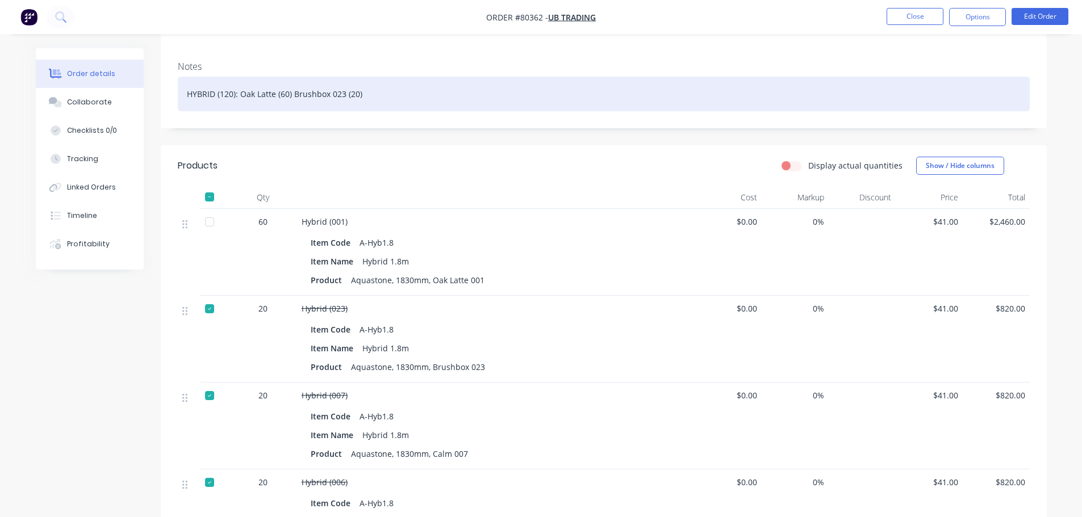
scroll to position [227, 0]
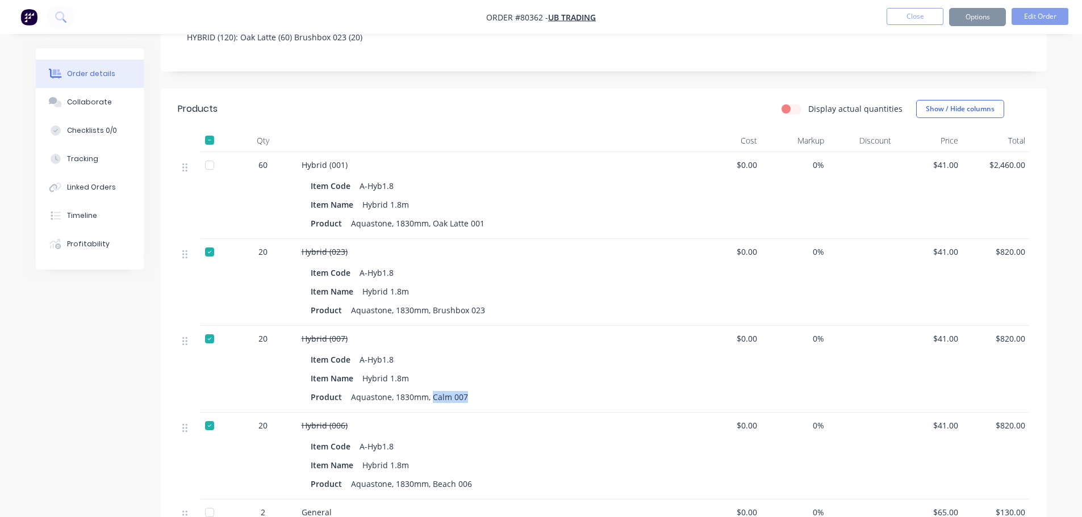
drag, startPoint x: 432, startPoint y: 399, endPoint x: 475, endPoint y: 396, distance: 43.8
click at [475, 396] on div "Product Aquastone, 1830mm, Calm 007" at bounding box center [496, 397] width 370 height 16
copy div "Calm 007"
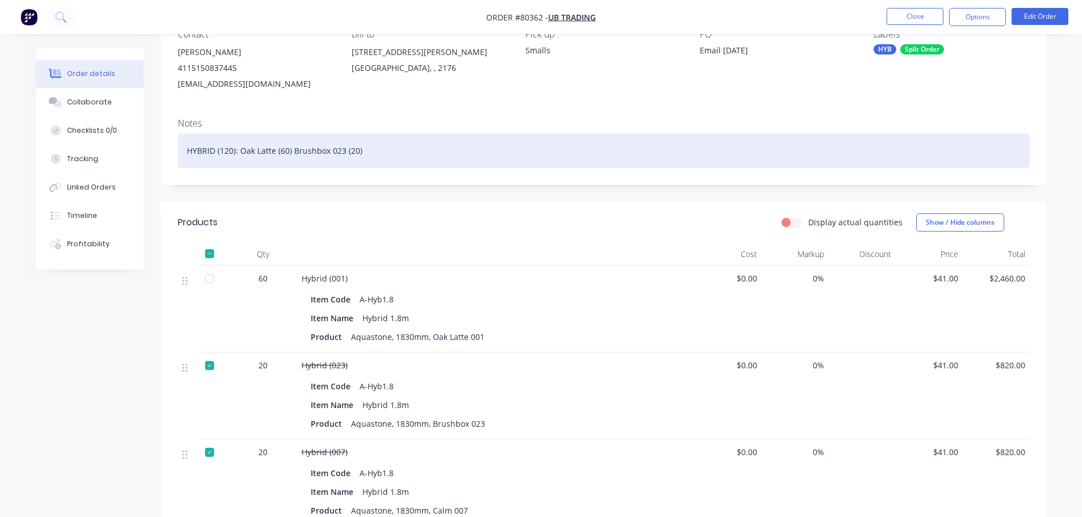
click at [371, 152] on div "HYBRID (120): Oak Latte (60) Brushbox 023 (20)" at bounding box center [604, 150] width 852 height 35
click at [290, 152] on div "HYBRID (120): Oak Latte (60) Brushbox 023 (20) Calm 007 (20)" at bounding box center [604, 150] width 852 height 35
click at [365, 149] on div "HYBRID (120): Oak Latte (60), Brushbox 023 (20) Calm 007 (20)" at bounding box center [604, 150] width 852 height 35
click at [419, 151] on div "HYBRID (120): Oak Latte (60), Brushbox 023 (20), Calm 007 (20)" at bounding box center [604, 150] width 852 height 35
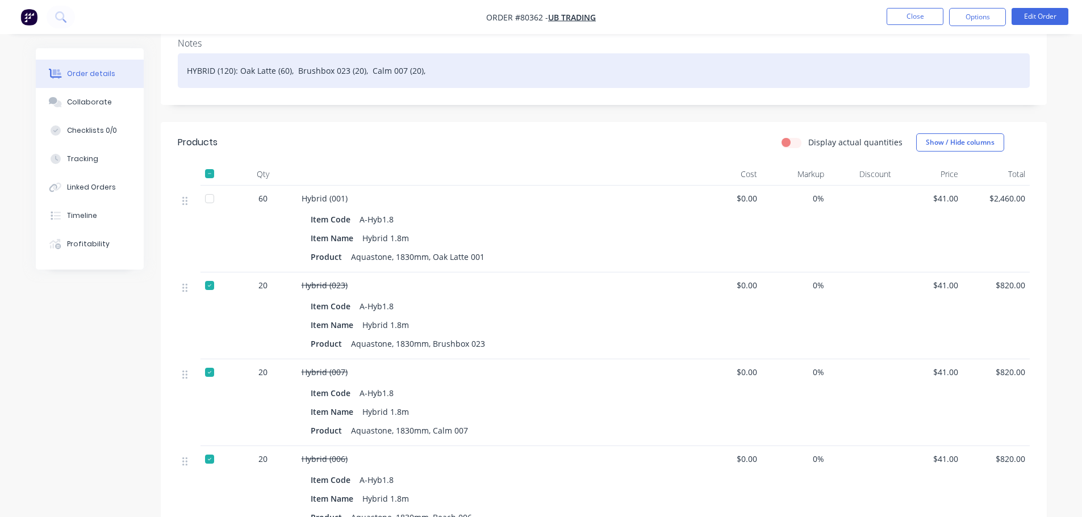
scroll to position [284, 0]
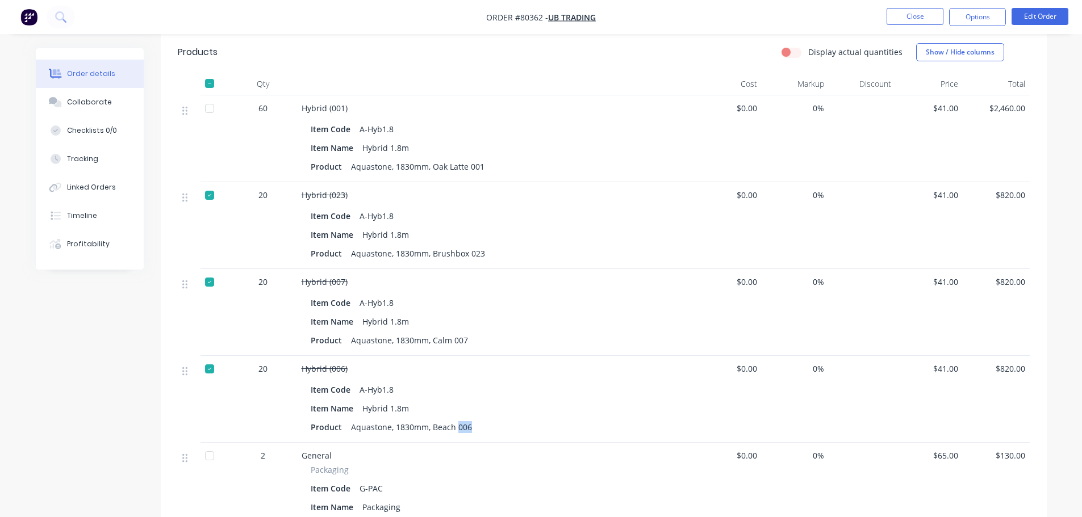
drag, startPoint x: 454, startPoint y: 428, endPoint x: 471, endPoint y: 426, distance: 17.2
click at [471, 426] on div "Aquastone, 1830mm, Beach 006" at bounding box center [411, 427] width 130 height 16
drag, startPoint x: 429, startPoint y: 427, endPoint x: 479, endPoint y: 427, distance: 50.5
click at [479, 427] on div "Product Aquastone, 1830mm, Beach 006" at bounding box center [496, 427] width 370 height 16
copy div "Beach 006"
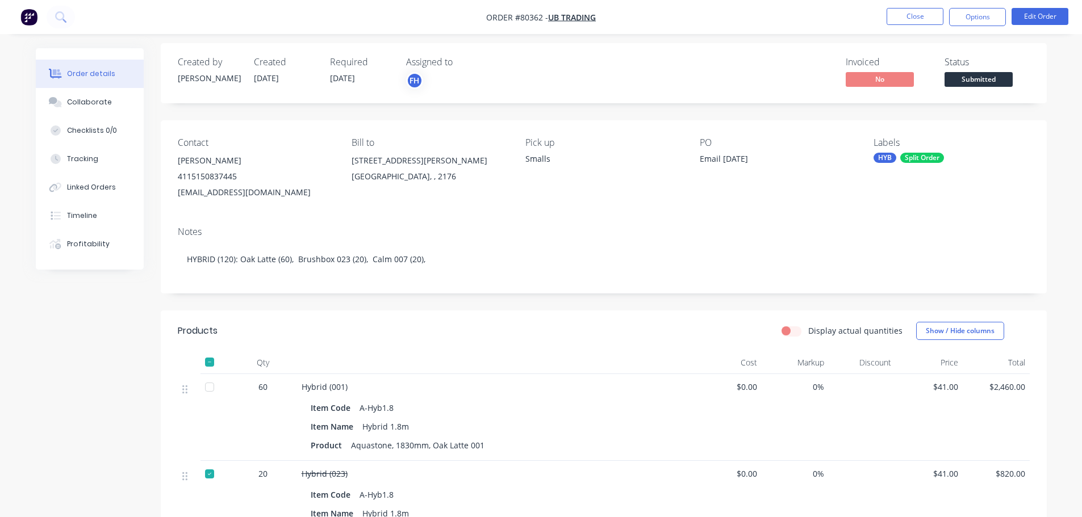
scroll to position [0, 0]
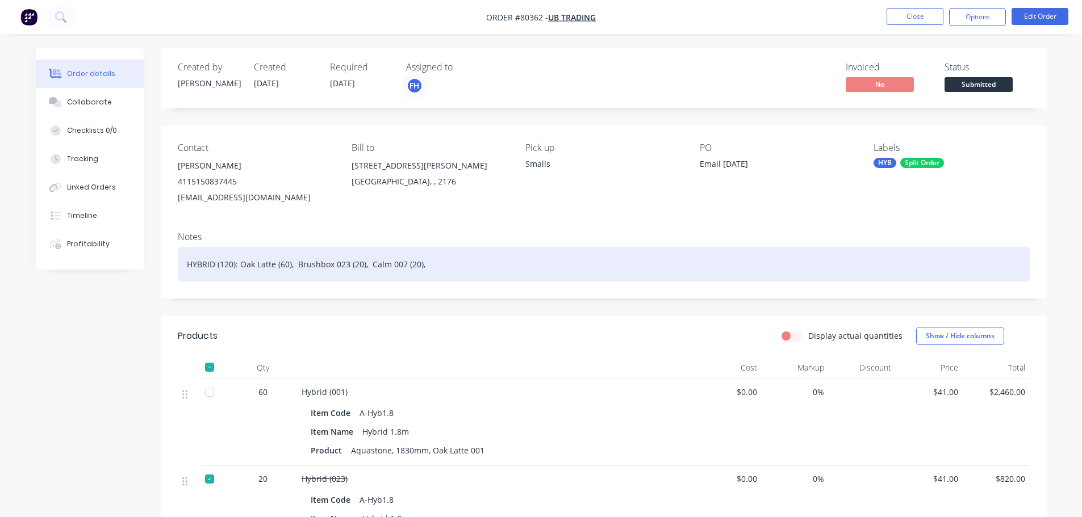
click at [429, 264] on div "HYBRID (120): Oak Latte (60), Brushbox 023 (20), Calm 007 (20)," at bounding box center [604, 264] width 852 height 35
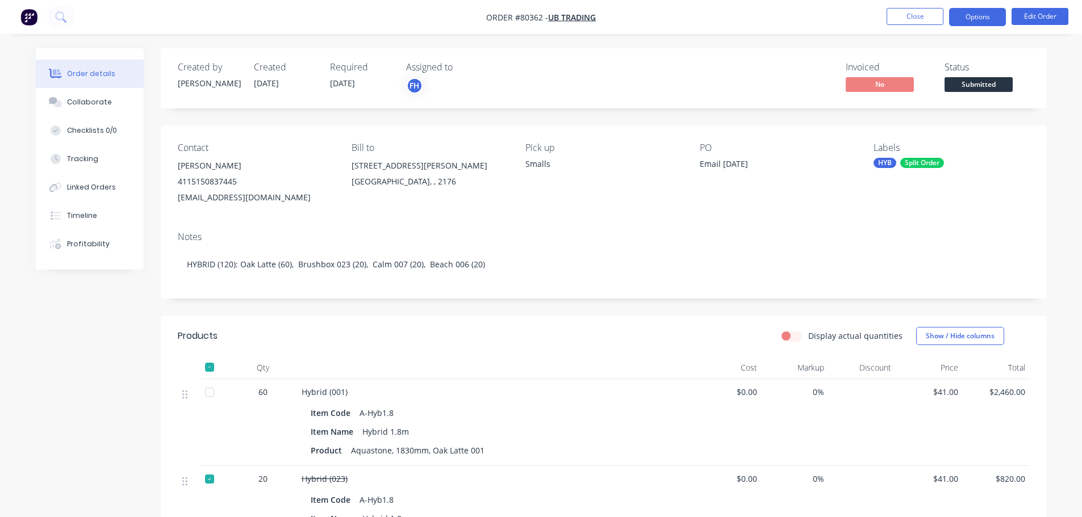
click at [974, 18] on button "Options" at bounding box center [977, 17] width 57 height 18
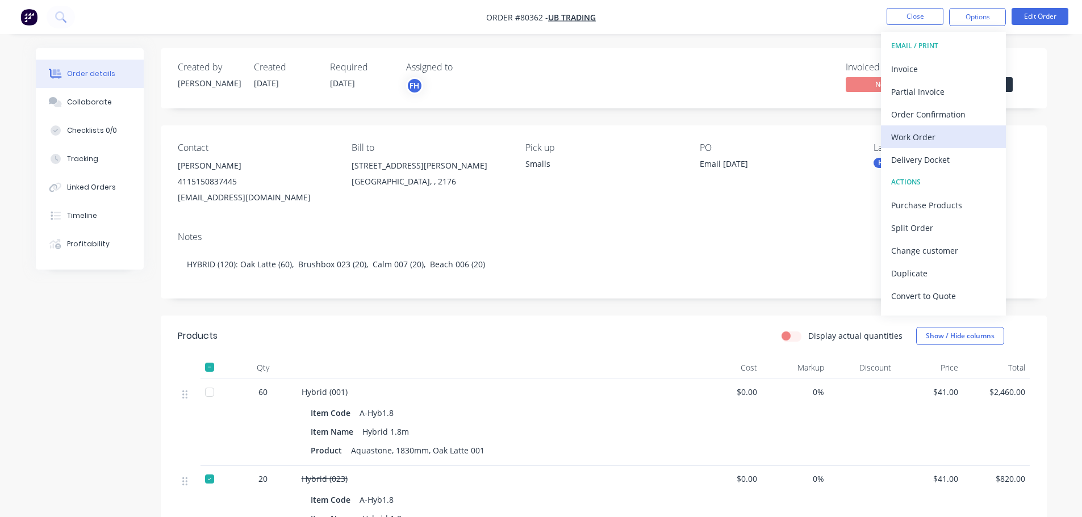
click at [922, 144] on div "Work Order" at bounding box center [943, 137] width 104 height 16
click at [921, 131] on div "Custom" at bounding box center [943, 137] width 104 height 16
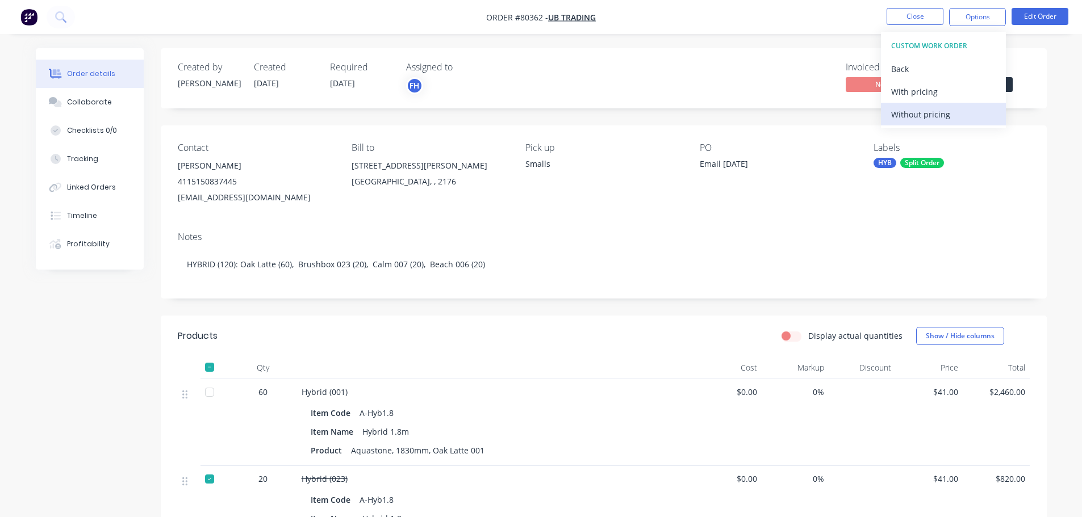
click at [906, 121] on div "Without pricing" at bounding box center [943, 114] width 104 height 16
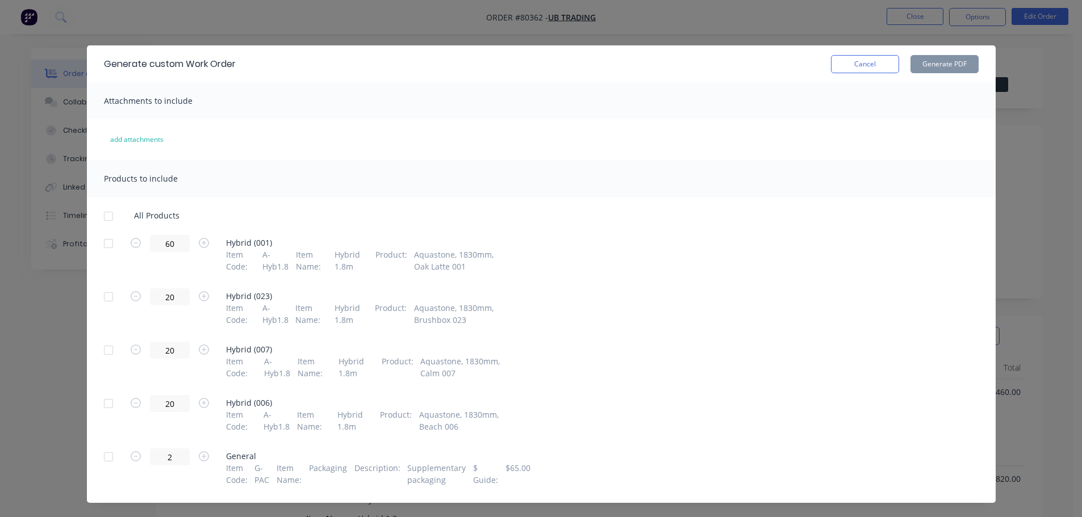
click at [101, 244] on div at bounding box center [108, 243] width 23 height 23
click at [936, 67] on button "Generate PDF" at bounding box center [944, 64] width 68 height 18
click at [104, 304] on div at bounding box center [108, 297] width 23 height 23
drag, startPoint x: 104, startPoint y: 352, endPoint x: 95, endPoint y: 383, distance: 33.1
click at [104, 353] on div at bounding box center [108, 350] width 23 height 23
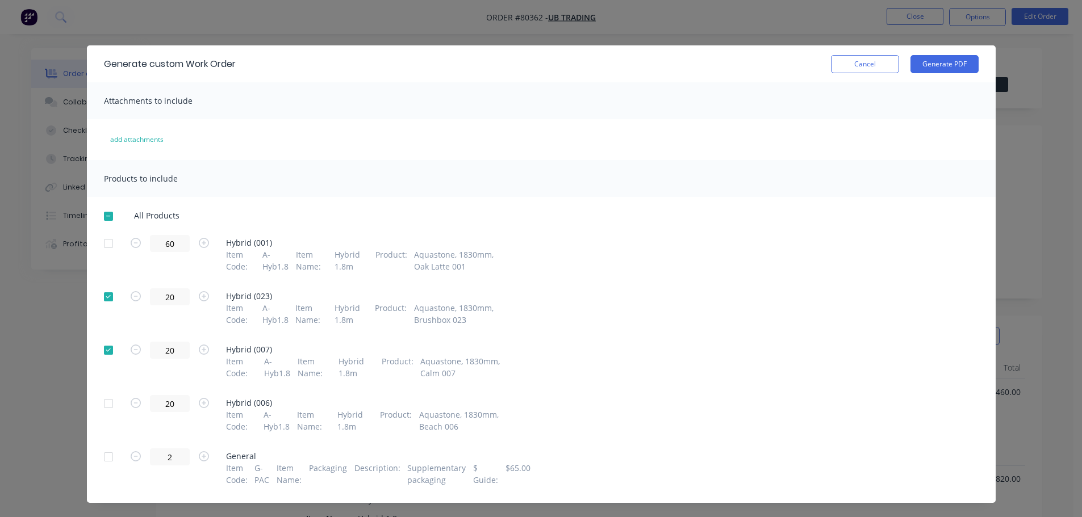
click at [102, 402] on div at bounding box center [108, 403] width 23 height 23
click at [938, 64] on button "Generate PDF" at bounding box center [944, 64] width 68 height 18
click at [851, 68] on button "Cancel" at bounding box center [865, 64] width 68 height 18
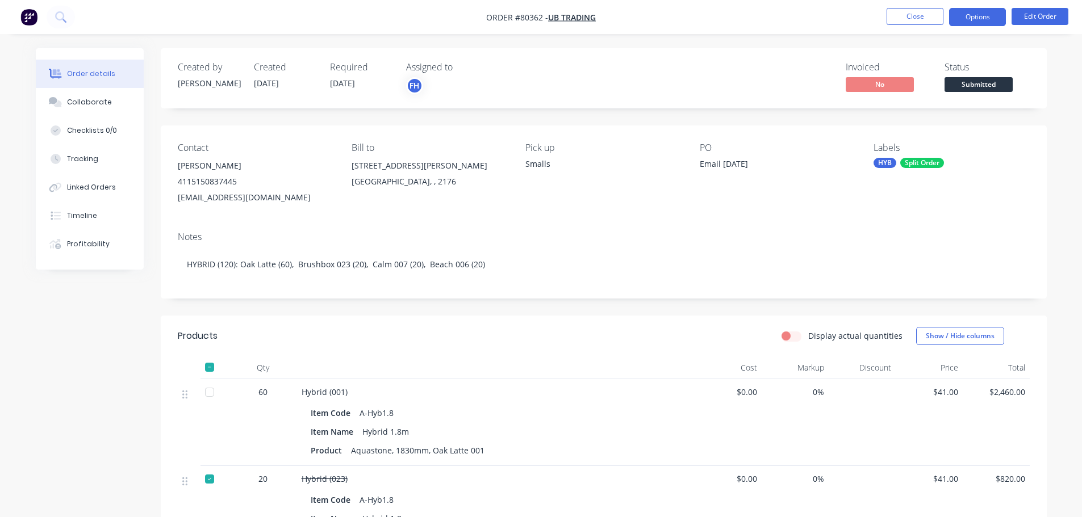
click at [973, 16] on button "Options" at bounding box center [977, 17] width 57 height 18
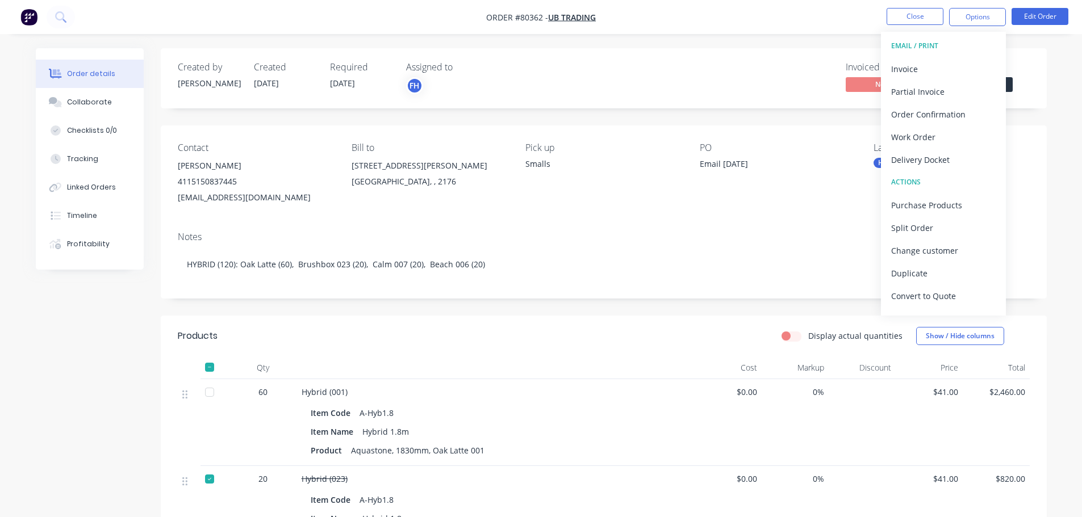
click at [207, 480] on div at bounding box center [209, 479] width 23 height 23
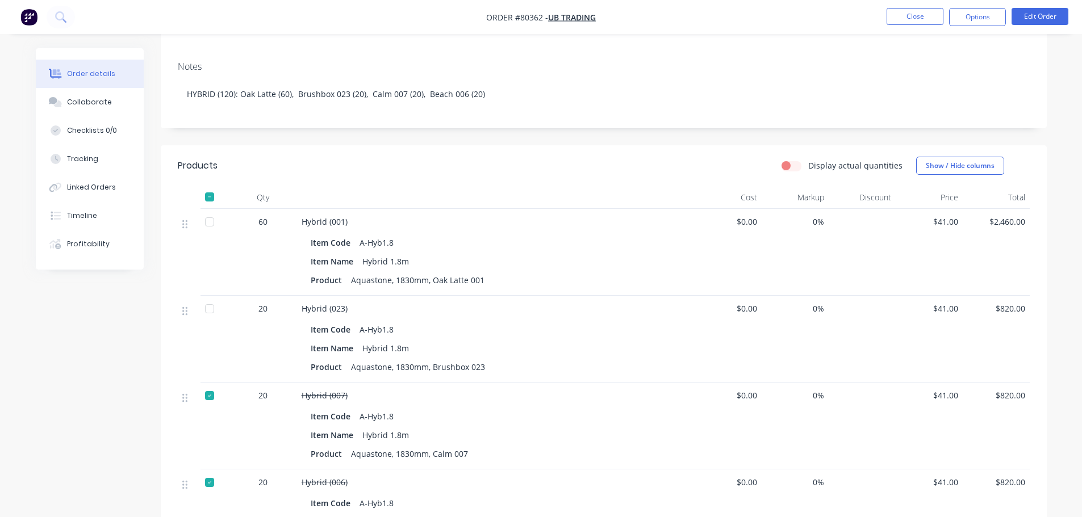
click at [210, 391] on div at bounding box center [209, 395] width 23 height 23
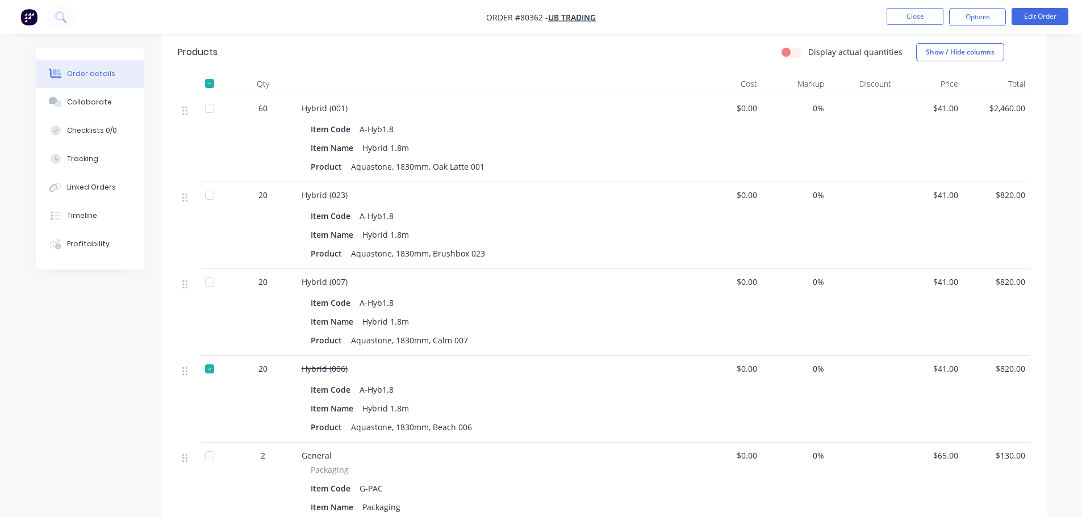
click at [208, 369] on div at bounding box center [209, 369] width 23 height 23
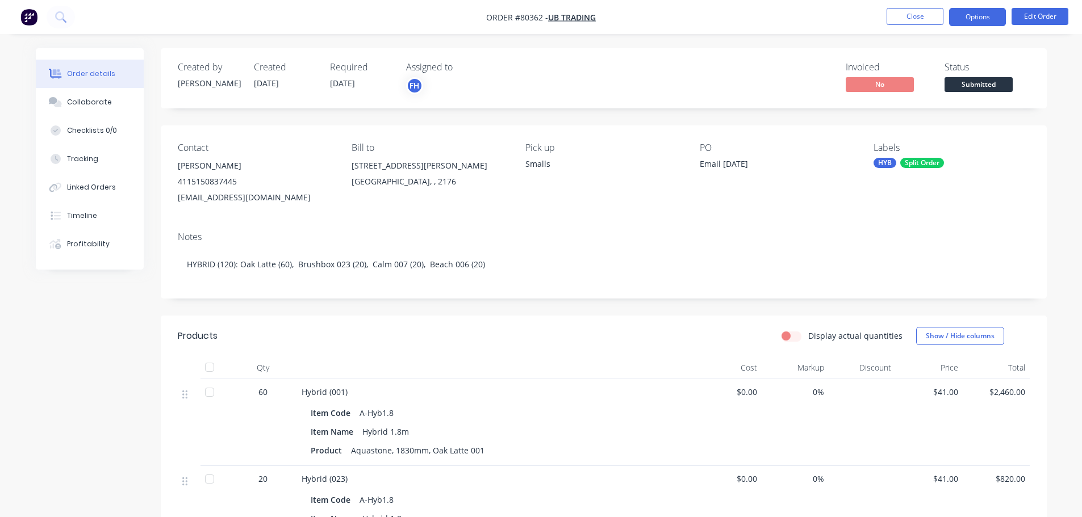
click at [967, 15] on button "Options" at bounding box center [977, 17] width 57 height 18
